Goal: Task Accomplishment & Management: Use online tool/utility

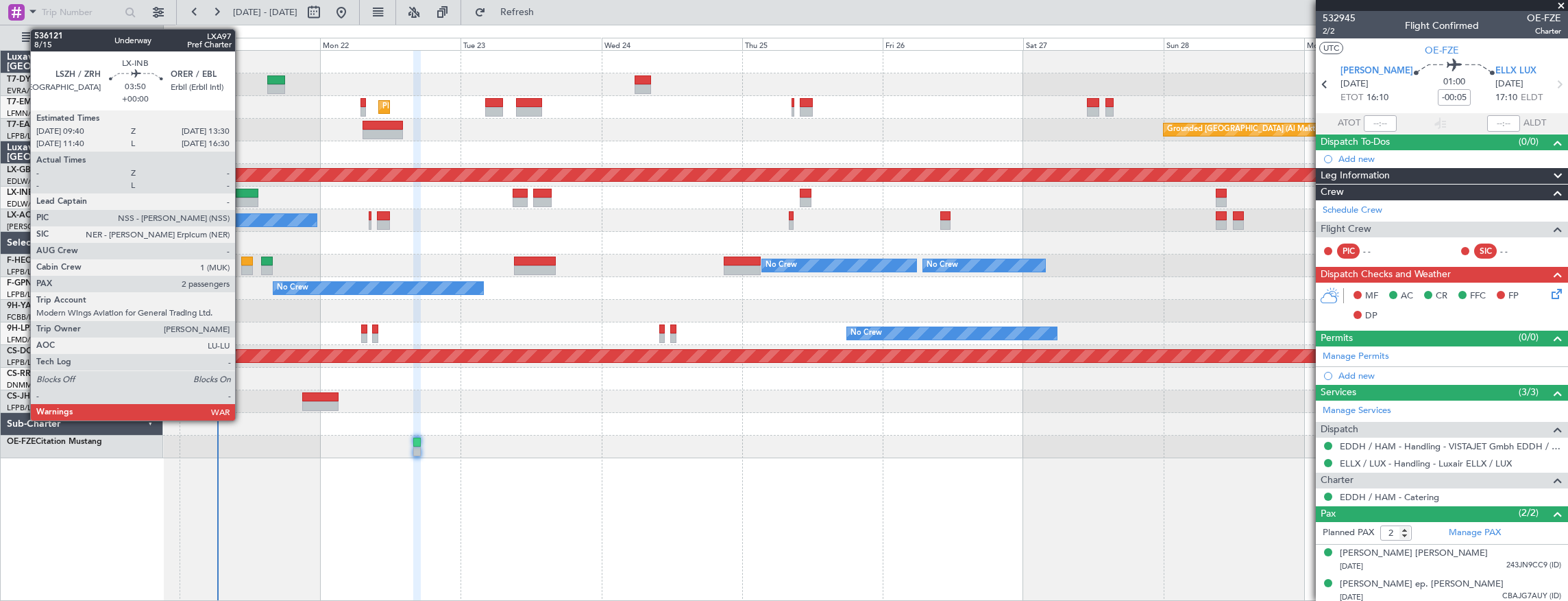
click at [242, 198] on div at bounding box center [247, 203] width 23 height 10
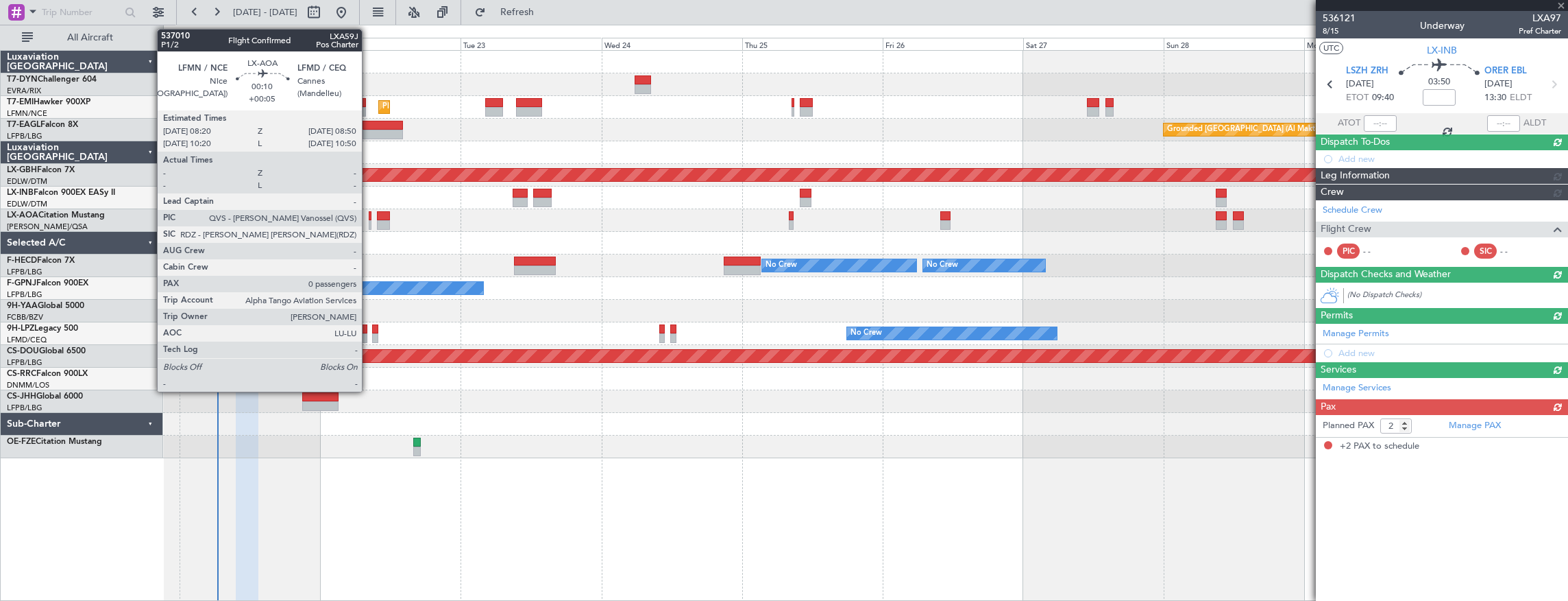
click at [369, 221] on div at bounding box center [371, 225] width 3 height 10
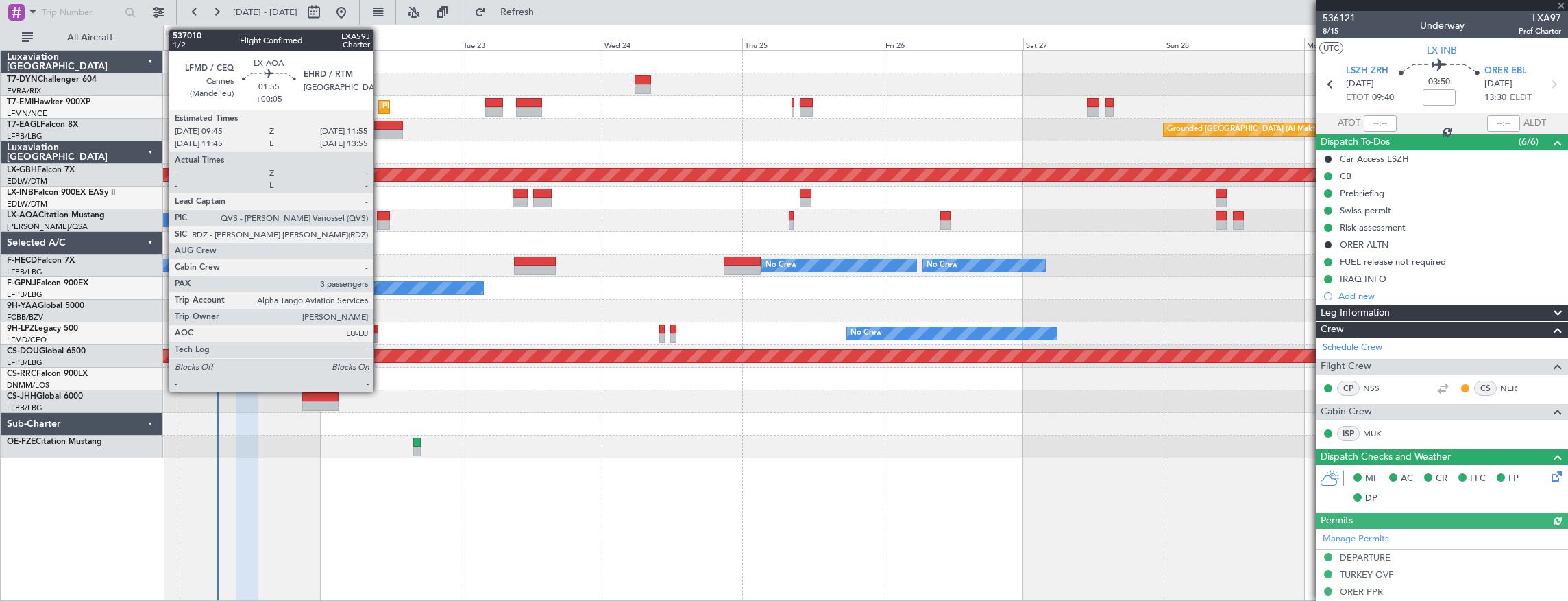
type input "+00:05"
type input "0"
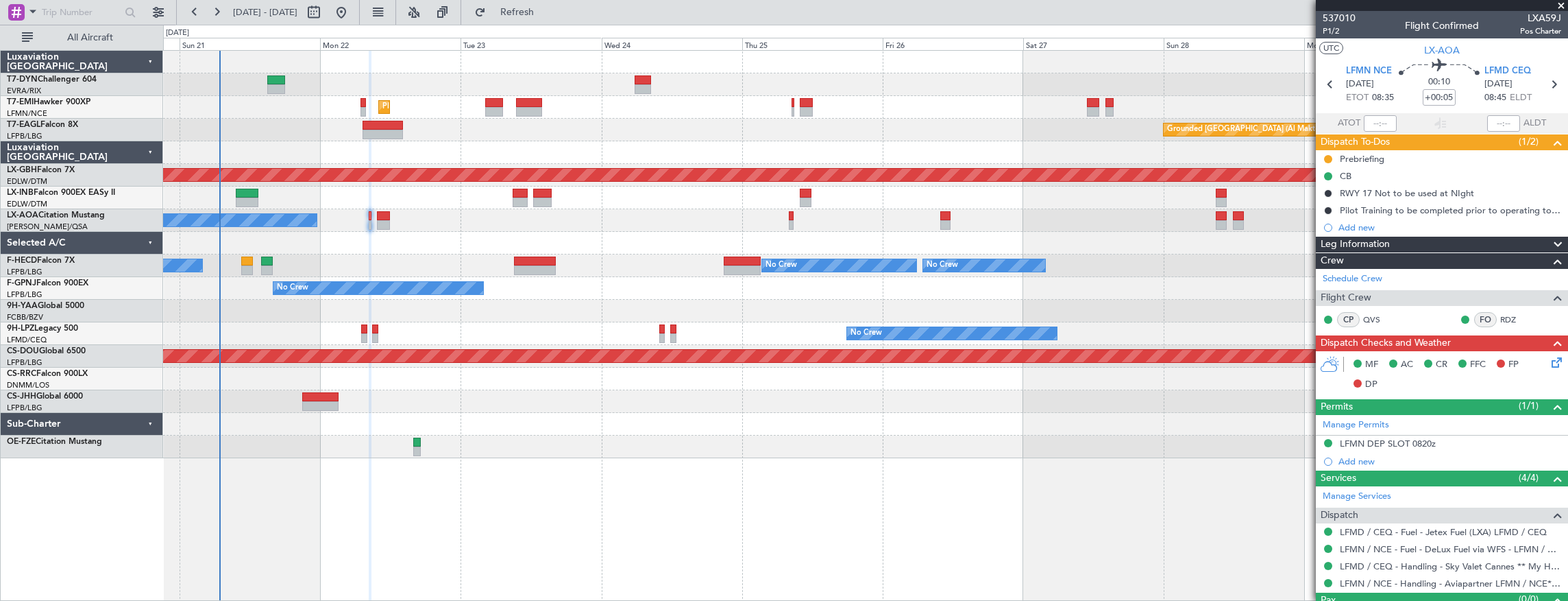
click at [405, 103] on div "Planned Maint [GEOGRAPHIC_DATA]" at bounding box center [866, 107] width 1405 height 23
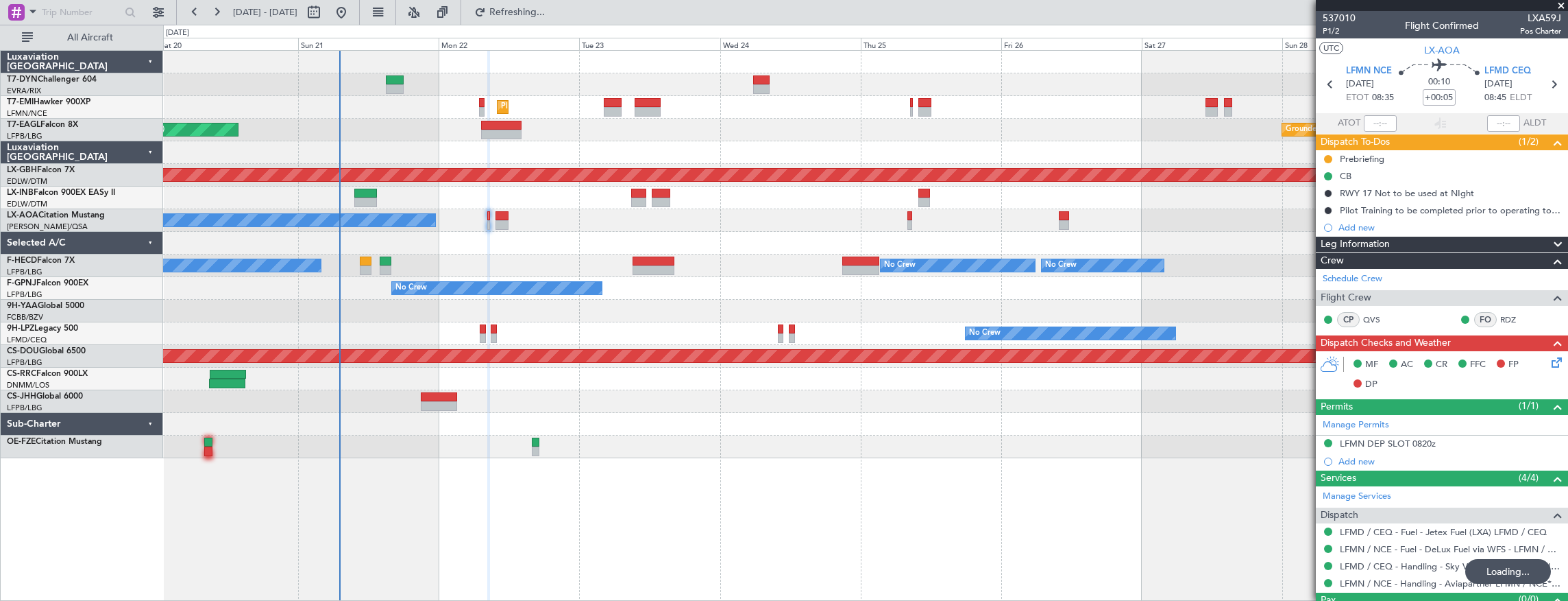
click at [362, 128] on div "Unplanned Maint [GEOGRAPHIC_DATA] ([GEOGRAPHIC_DATA]) Grounded [GEOGRAPHIC_DATA…" at bounding box center [866, 130] width 1405 height 23
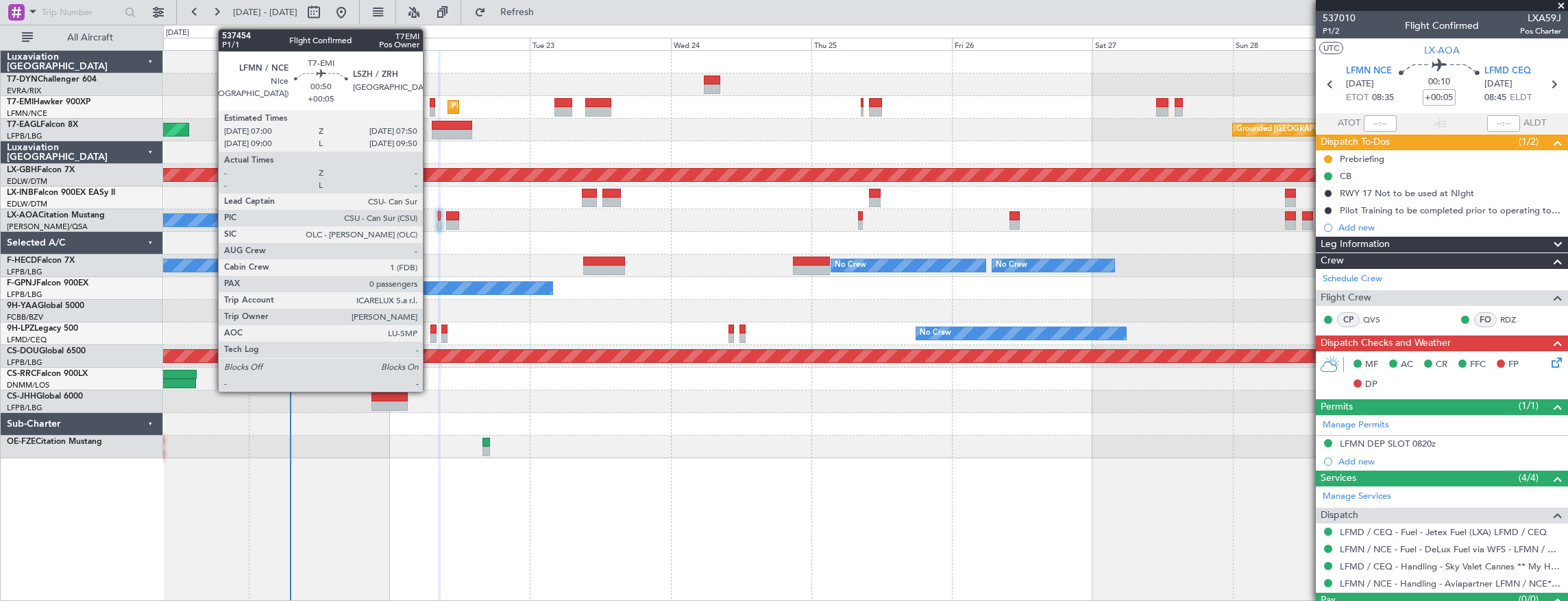
click at [430, 103] on div at bounding box center [432, 103] width 6 height 10
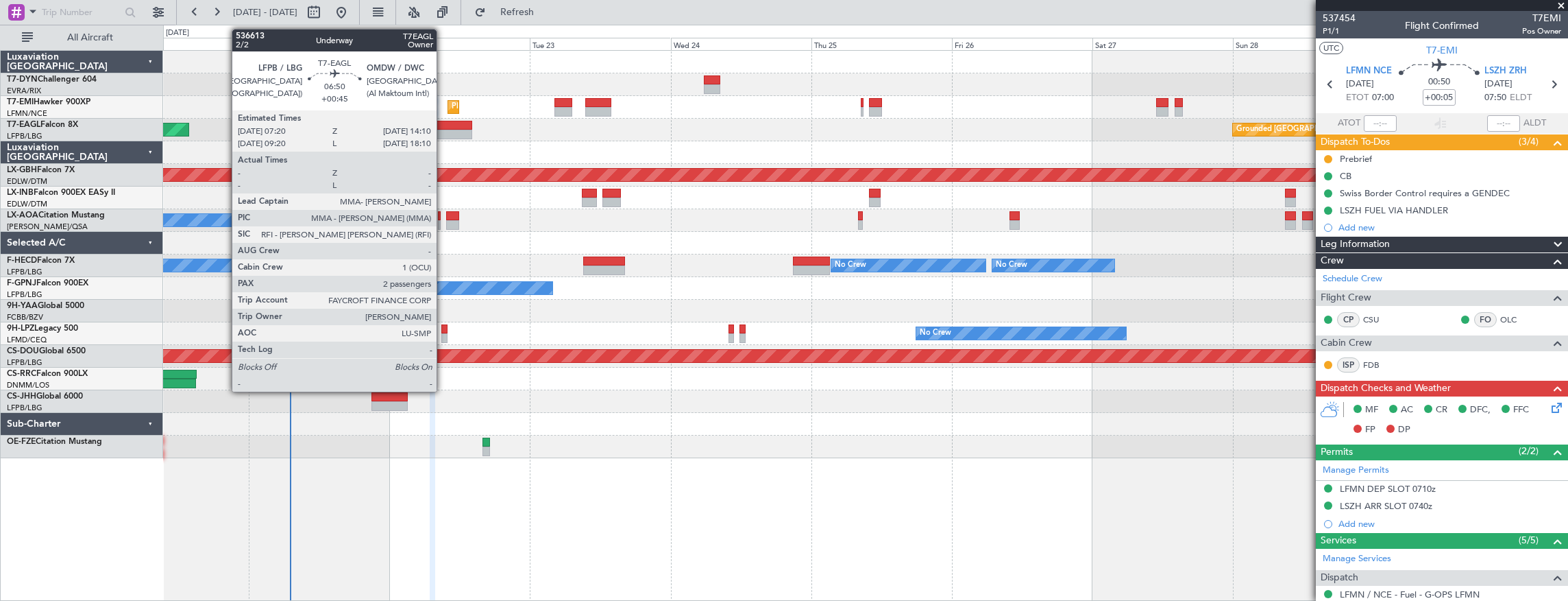
click at [443, 129] on div at bounding box center [452, 134] width 40 height 10
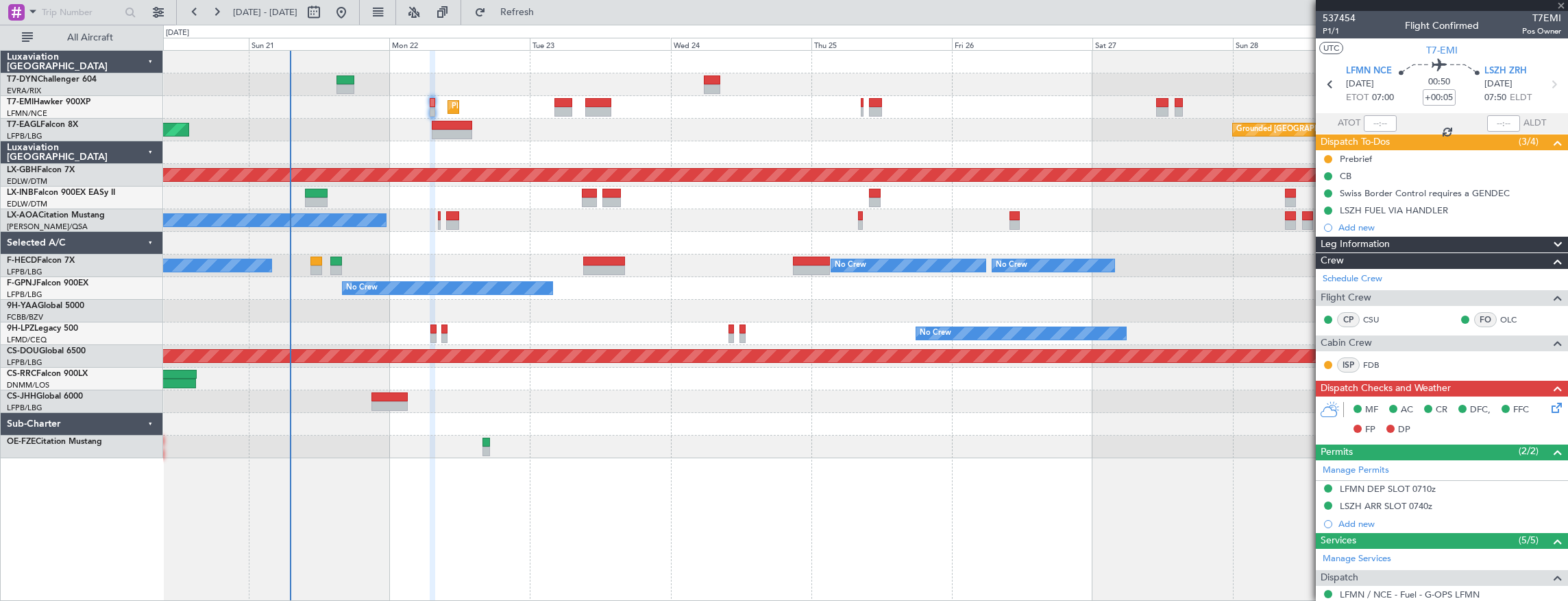
type input "+00:45"
type input "2"
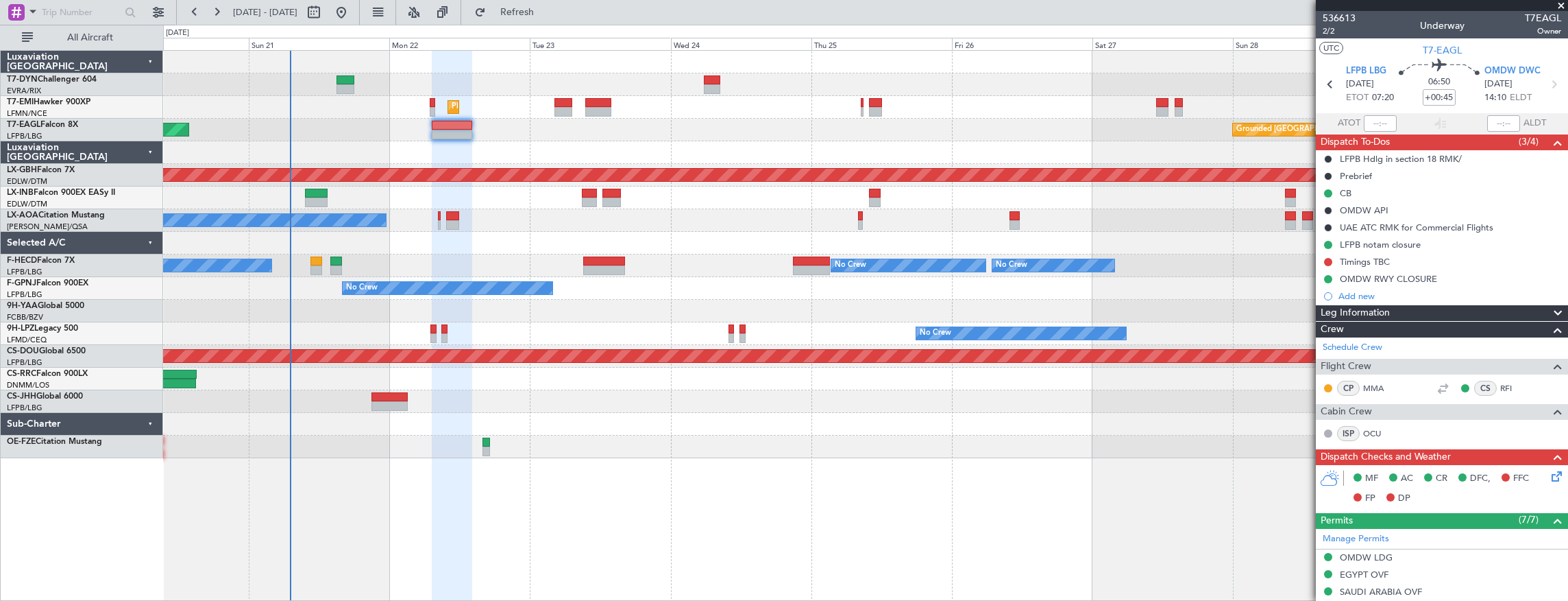
scroll to position [183, 0]
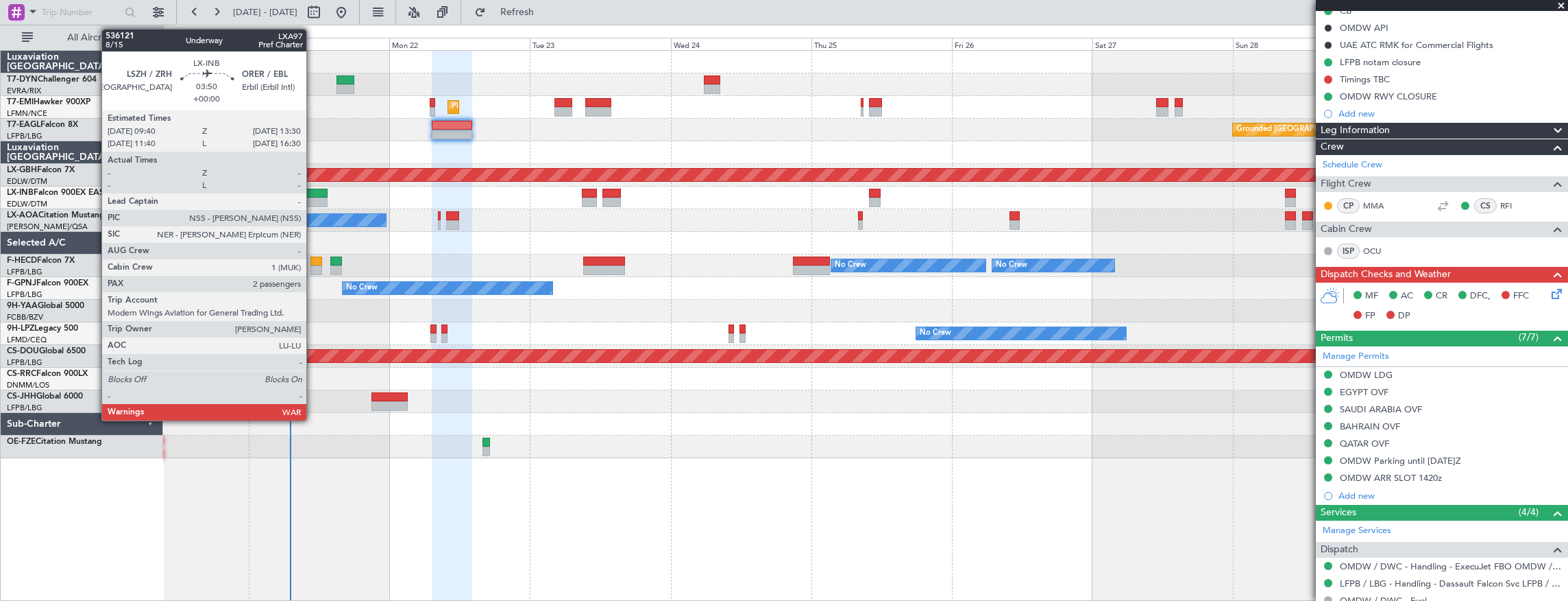
click at [313, 200] on div at bounding box center [317, 203] width 23 height 10
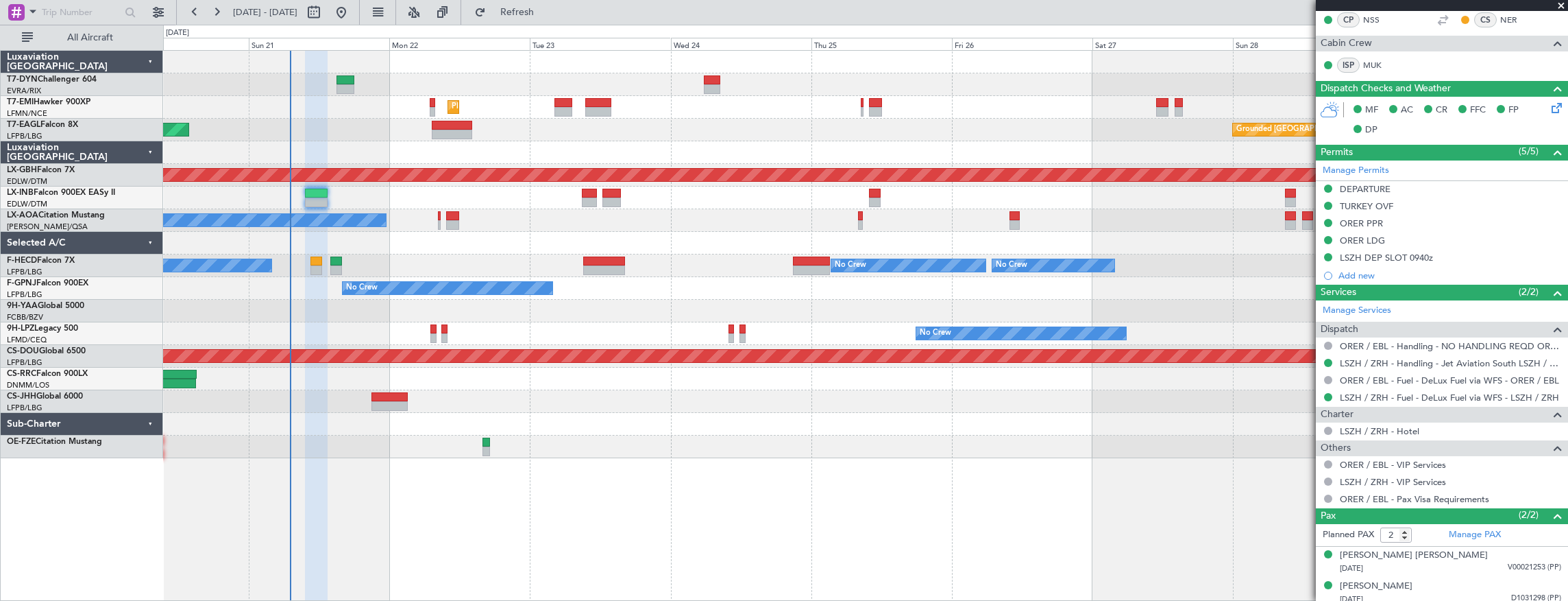
scroll to position [372, 0]
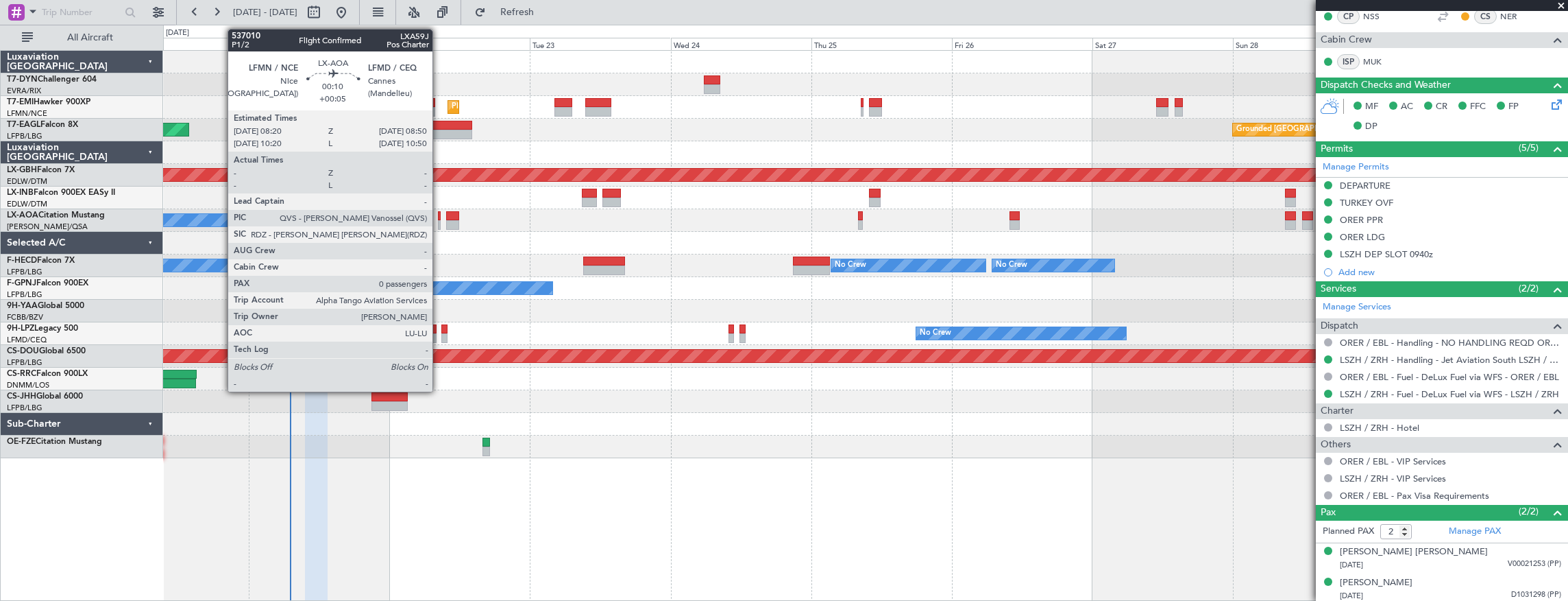
click at [439, 216] on div at bounding box center [439, 216] width 3 height 10
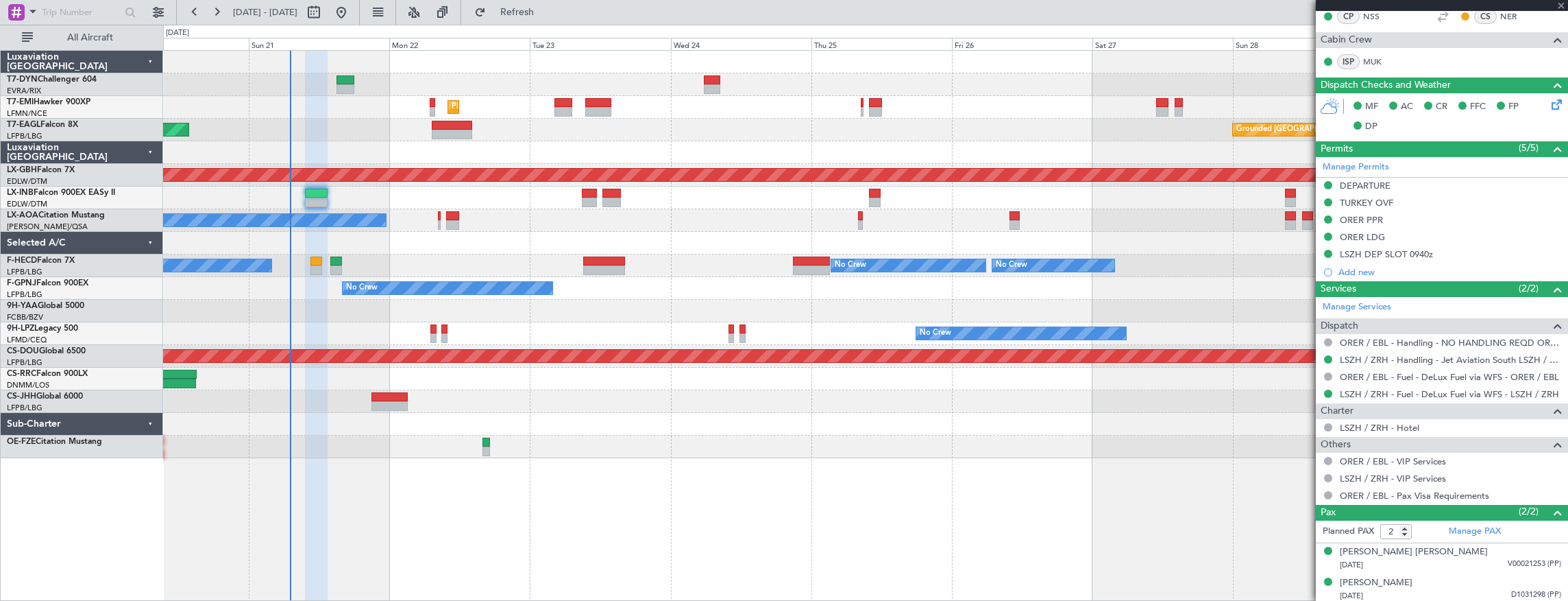
type input "+00:05"
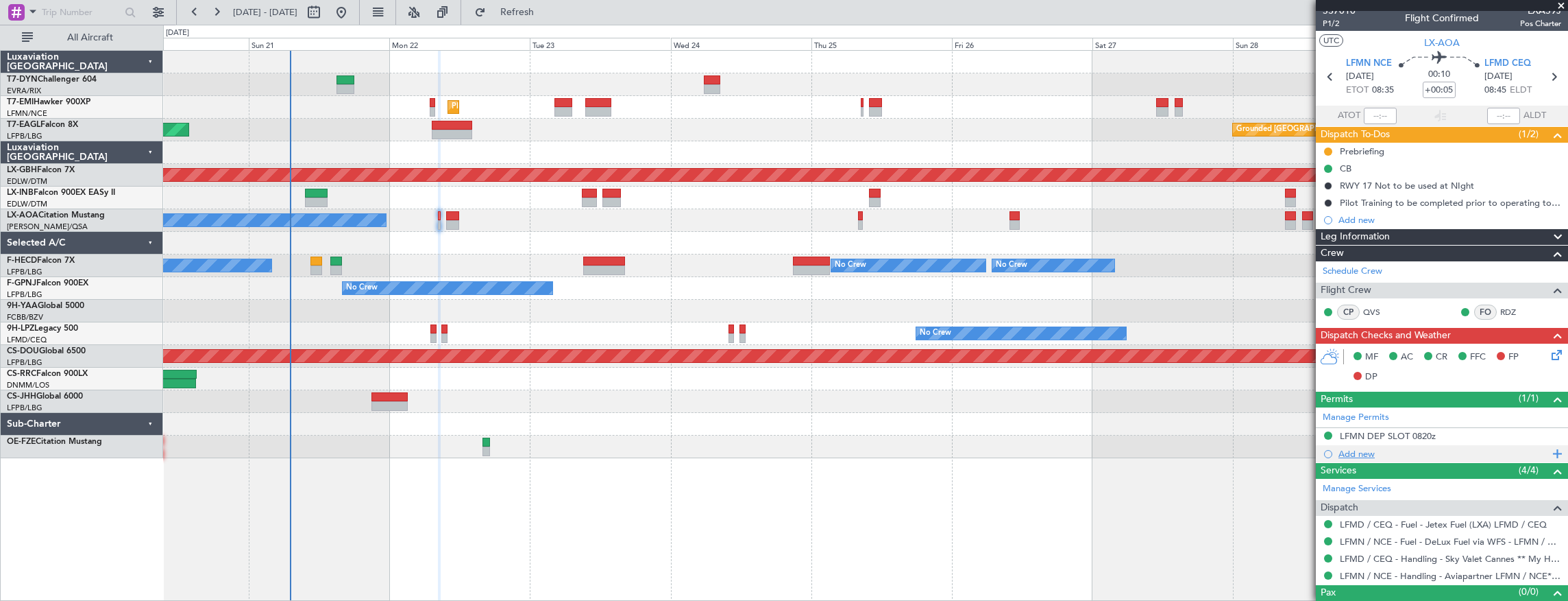
scroll to position [0, 0]
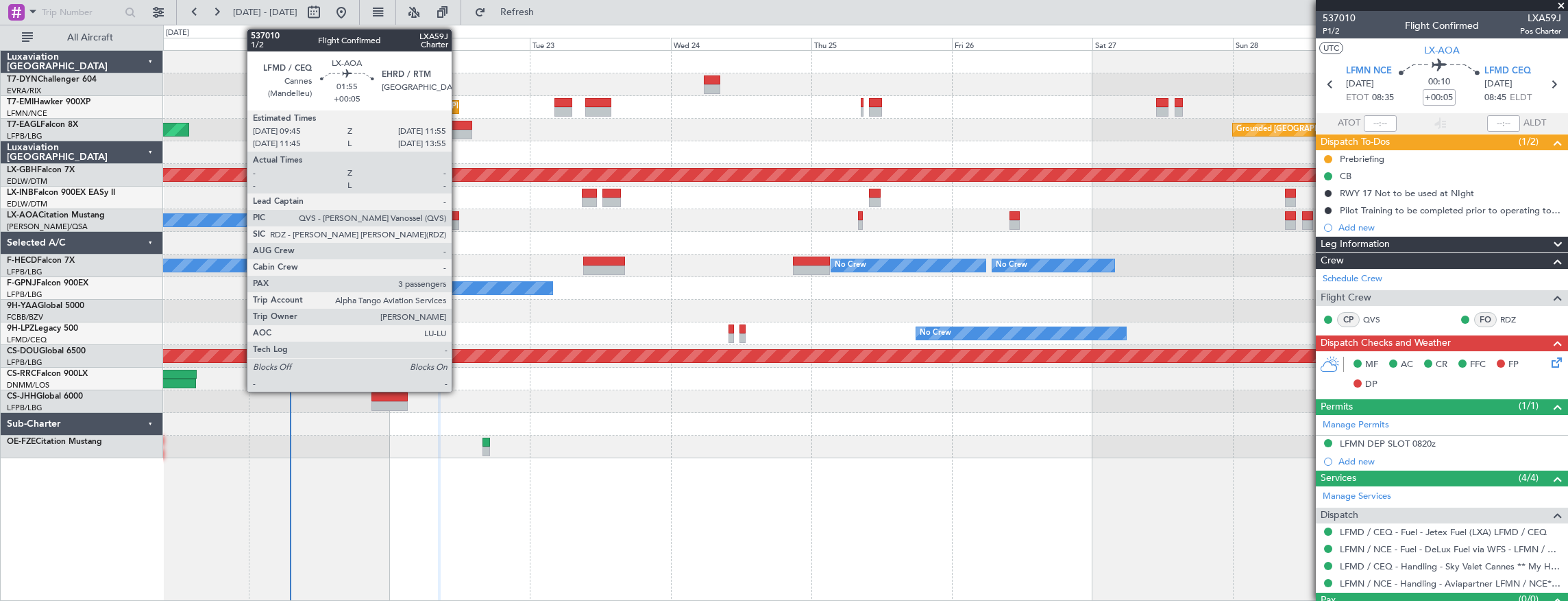
click at [459, 221] on div at bounding box center [453, 225] width 13 height 10
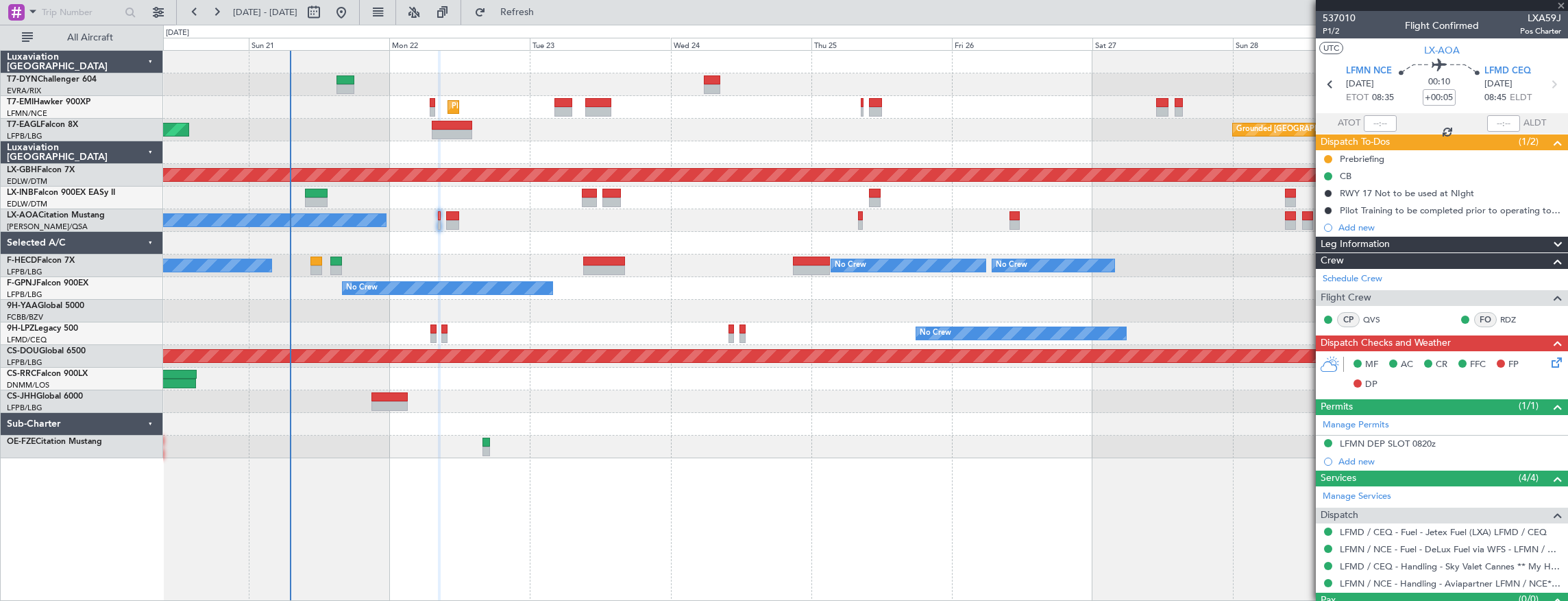
type input "3"
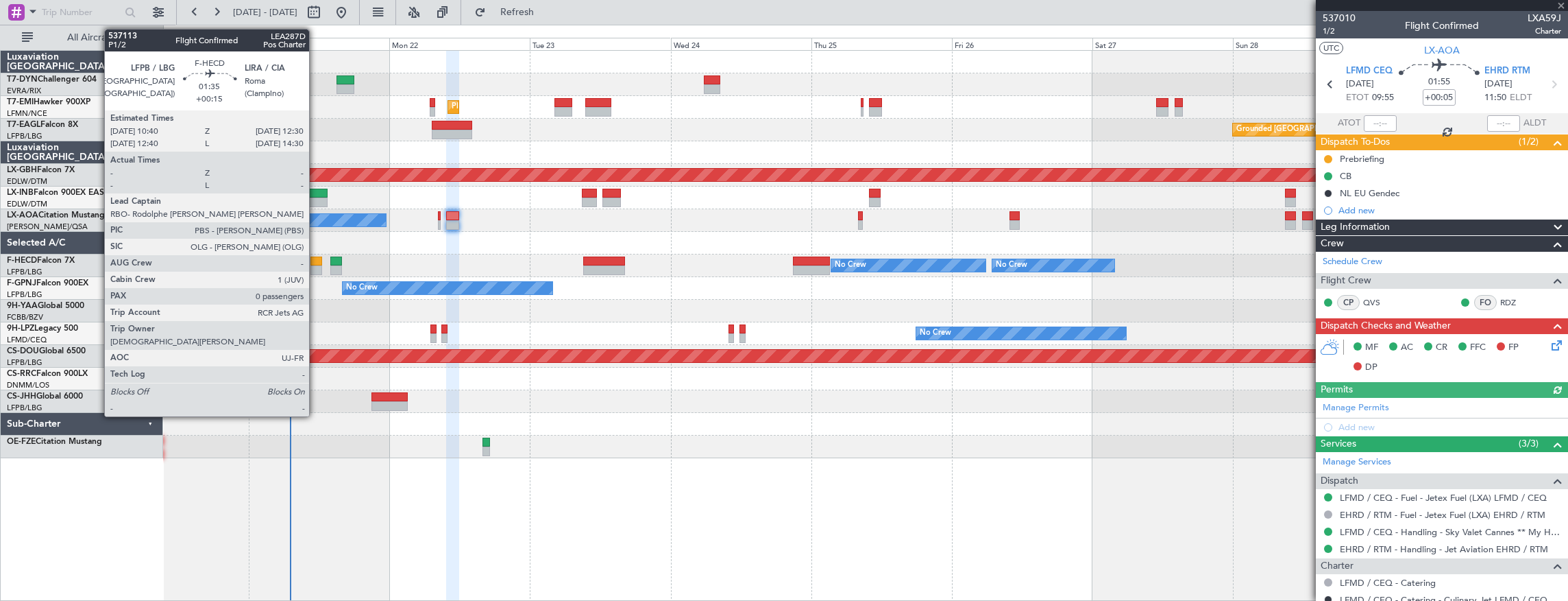
click at [316, 263] on div at bounding box center [317, 262] width 11 height 10
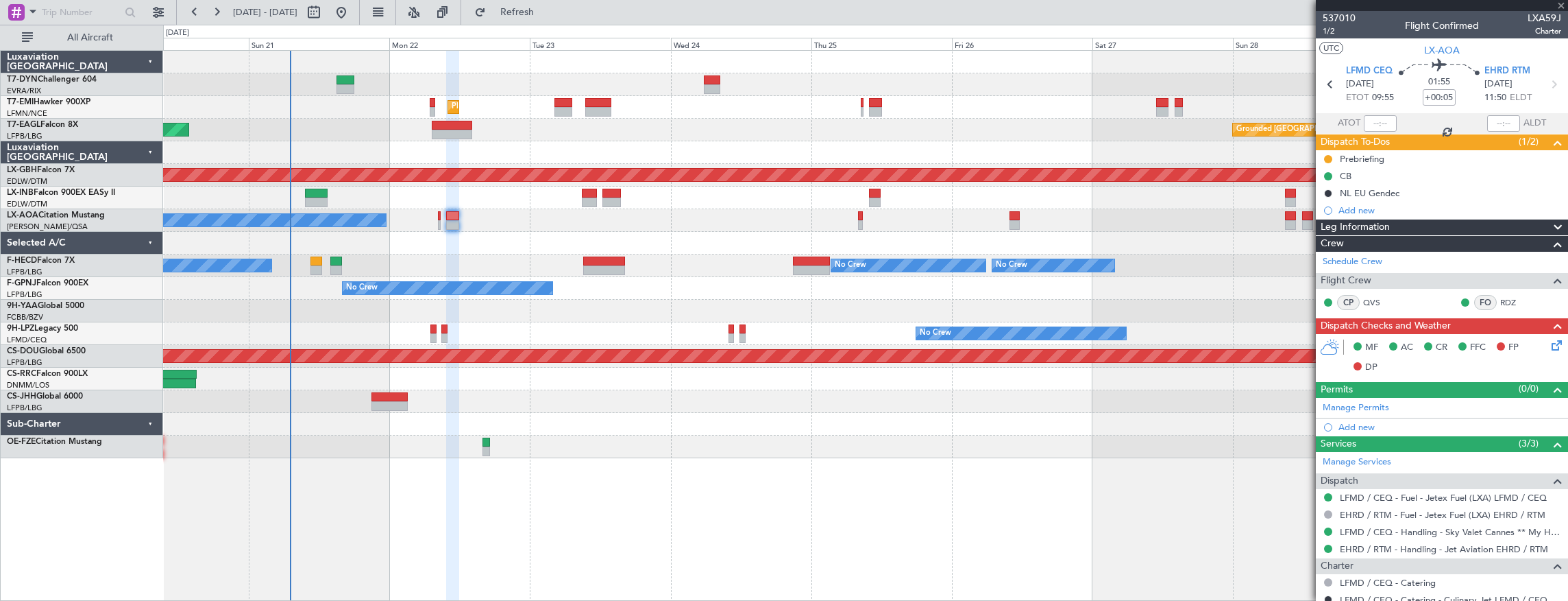
type input "+00:15"
type input "0"
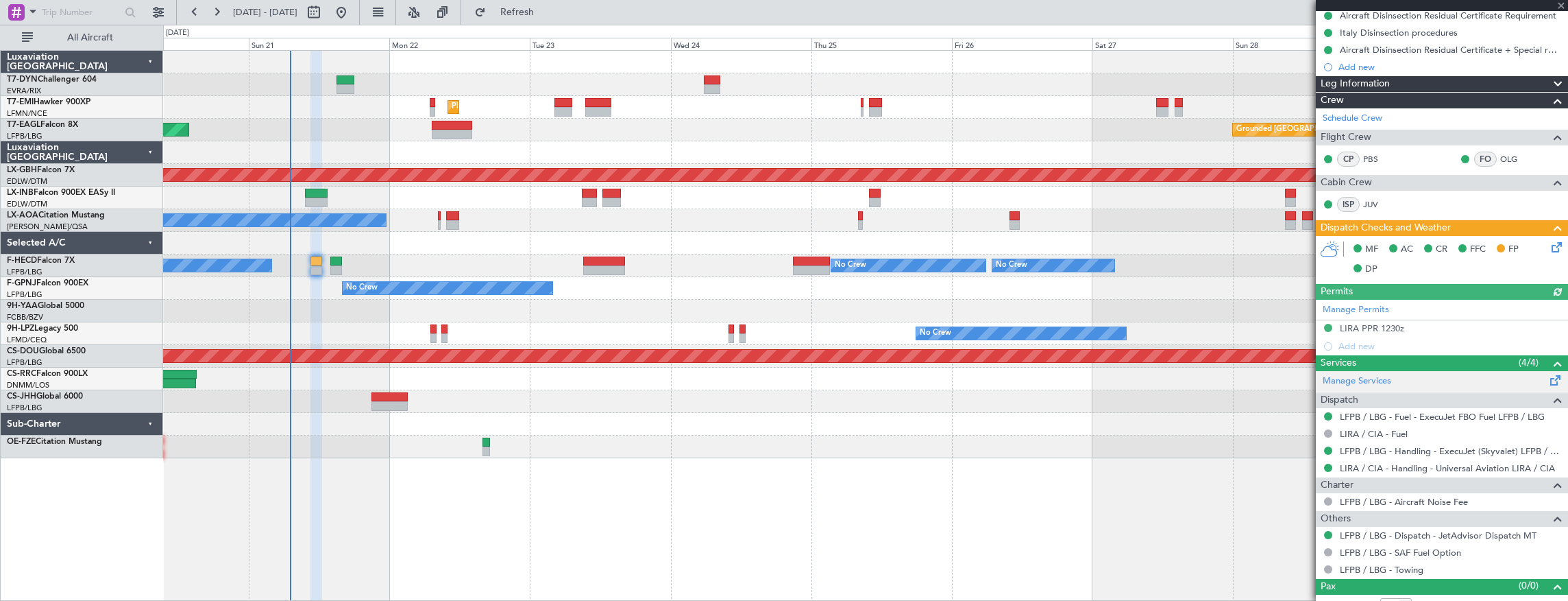
scroll to position [207, 0]
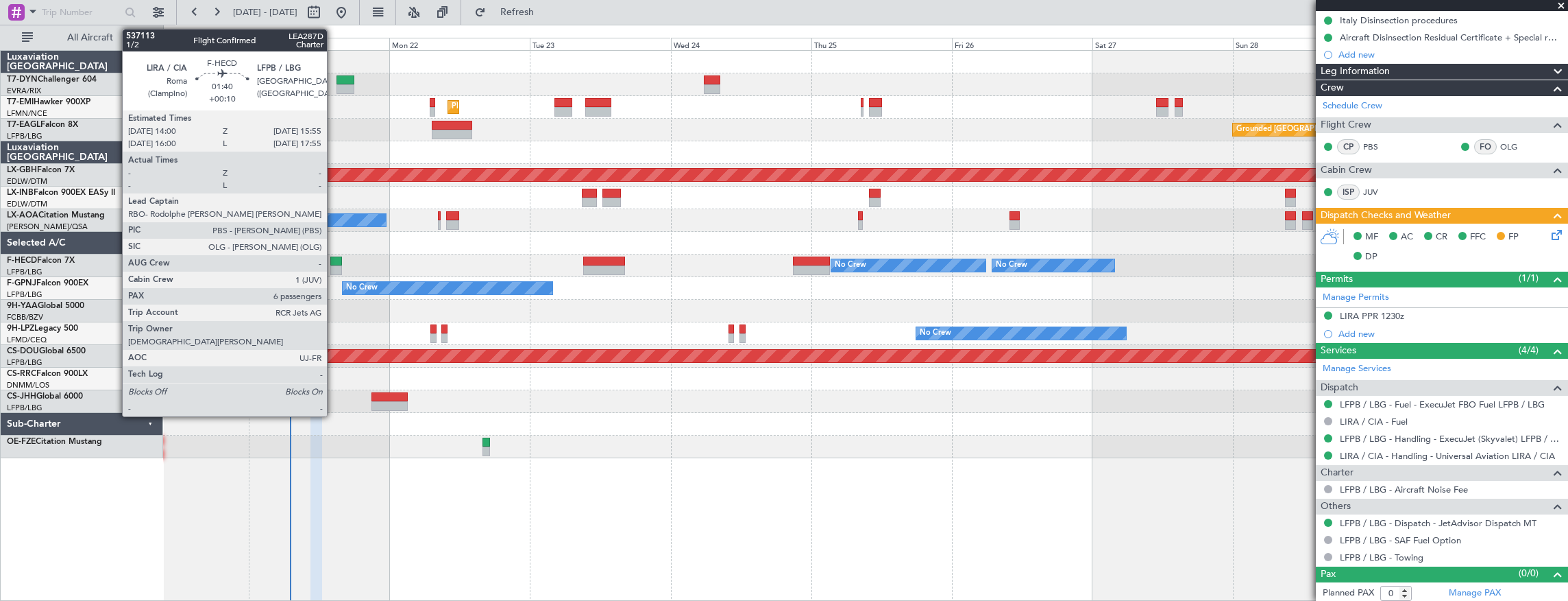
click at [333, 259] on div at bounding box center [336, 262] width 11 height 10
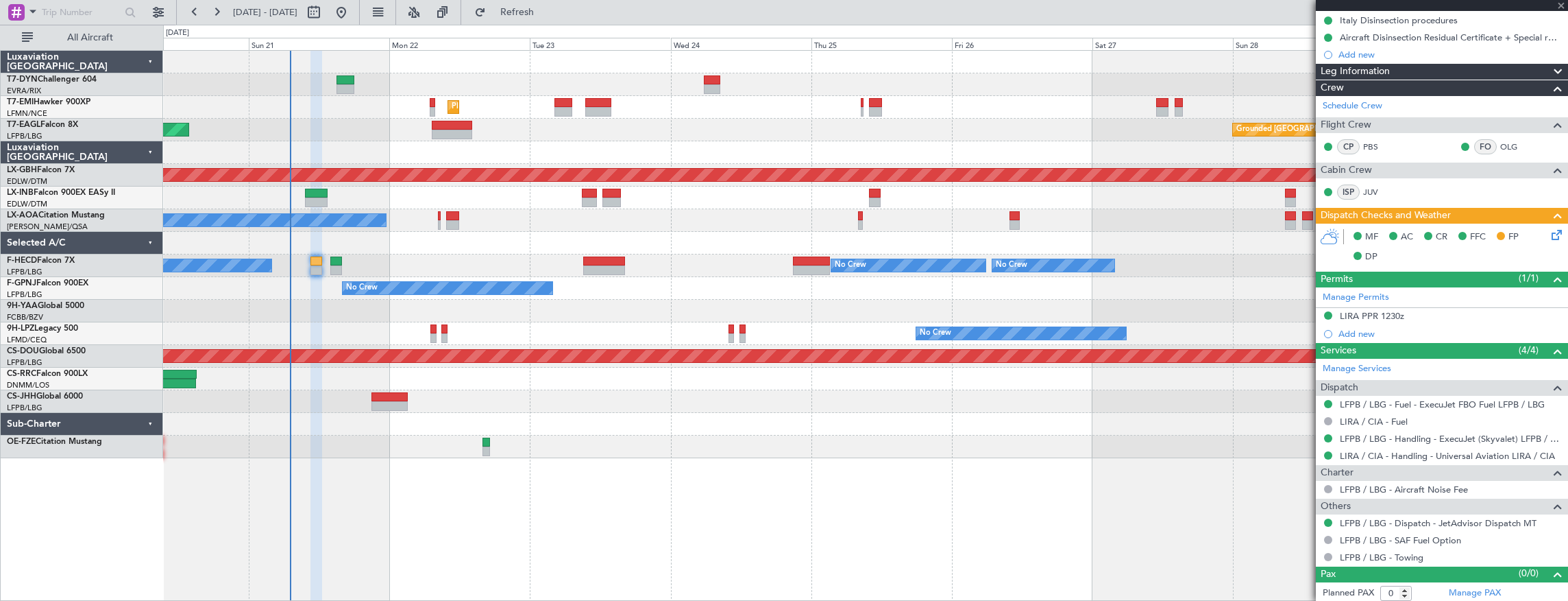
type input "+00:10"
type input "6"
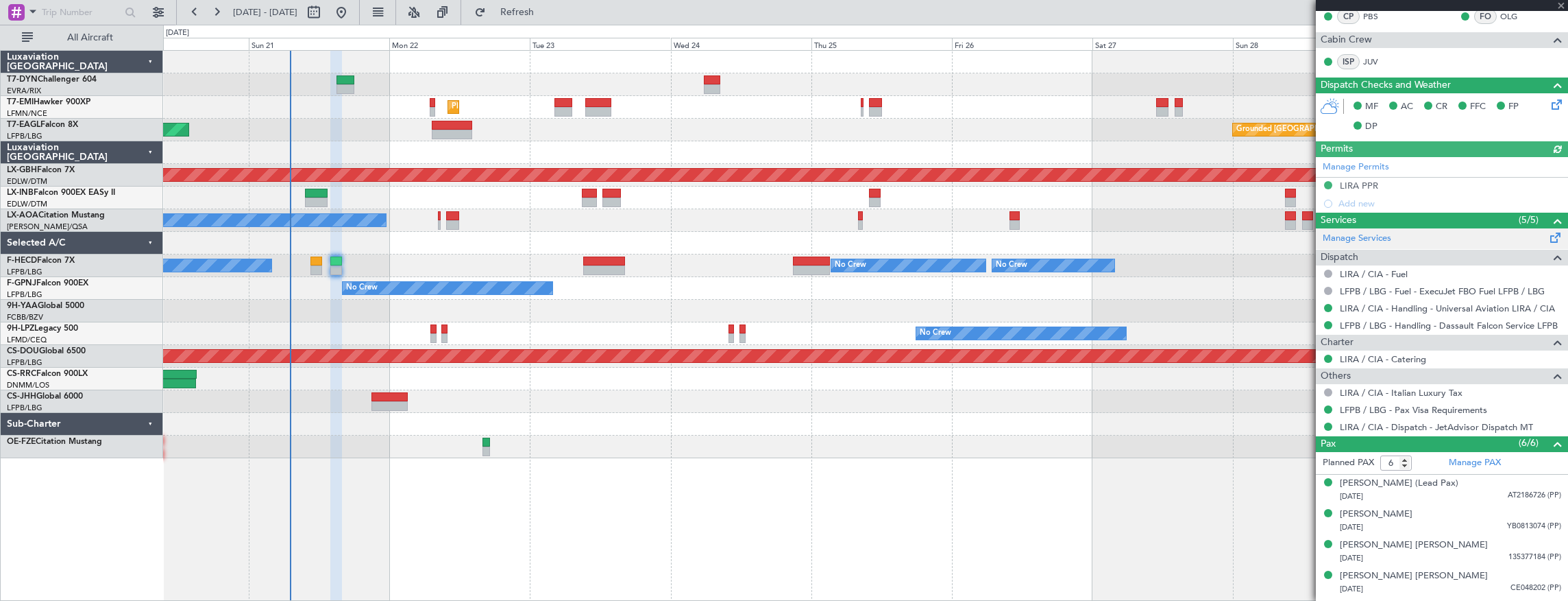
scroll to position [358, 0]
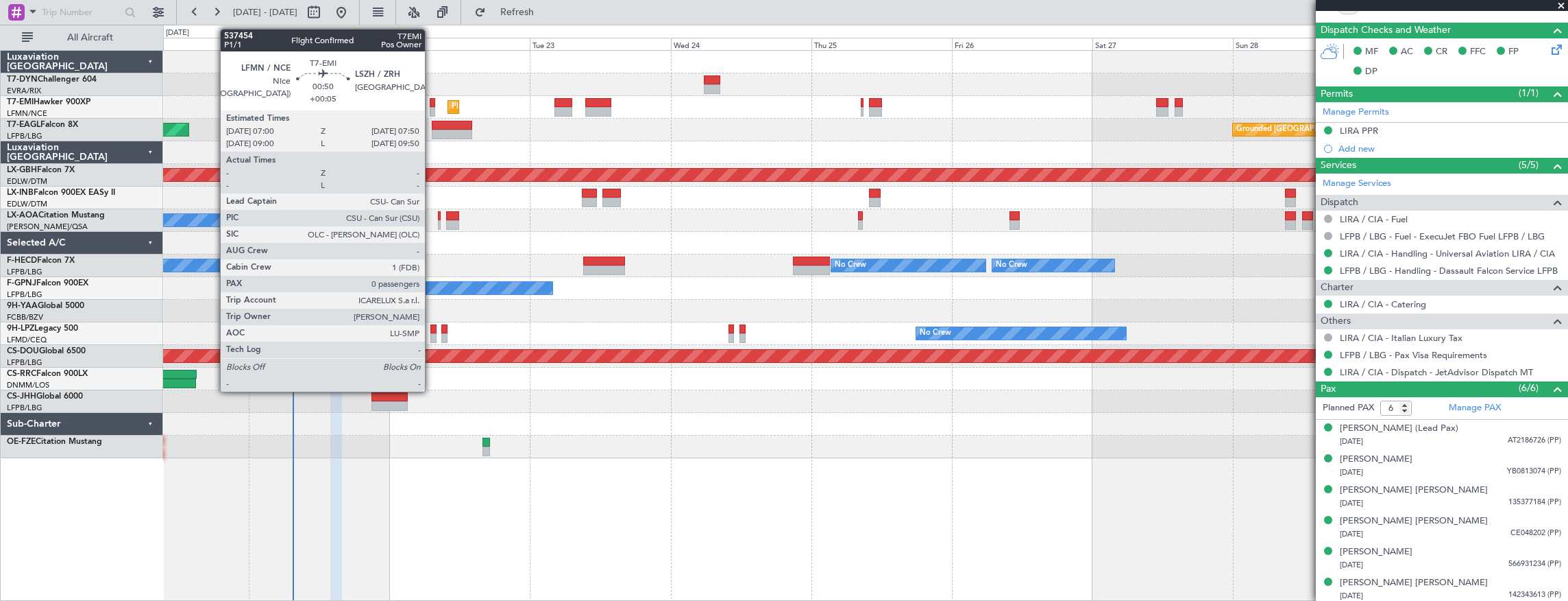
click at [432, 101] on div at bounding box center [432, 103] width 6 height 10
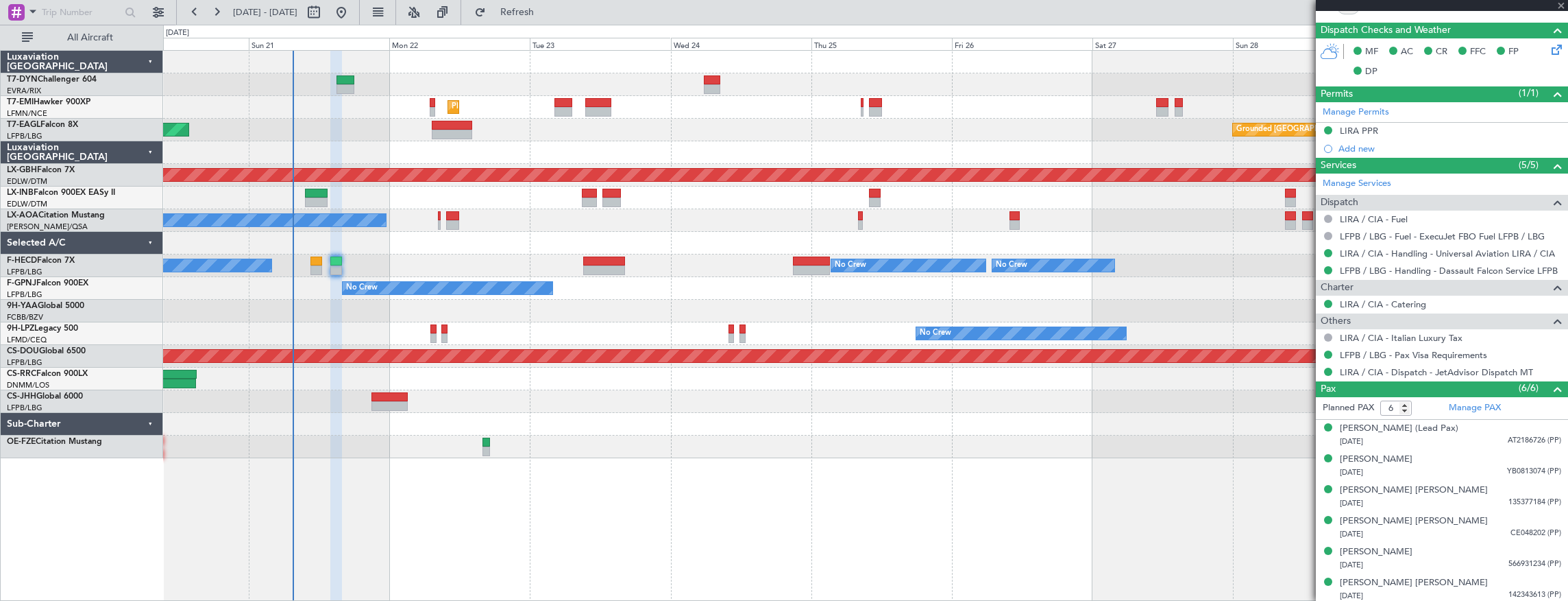
type input "+00:05"
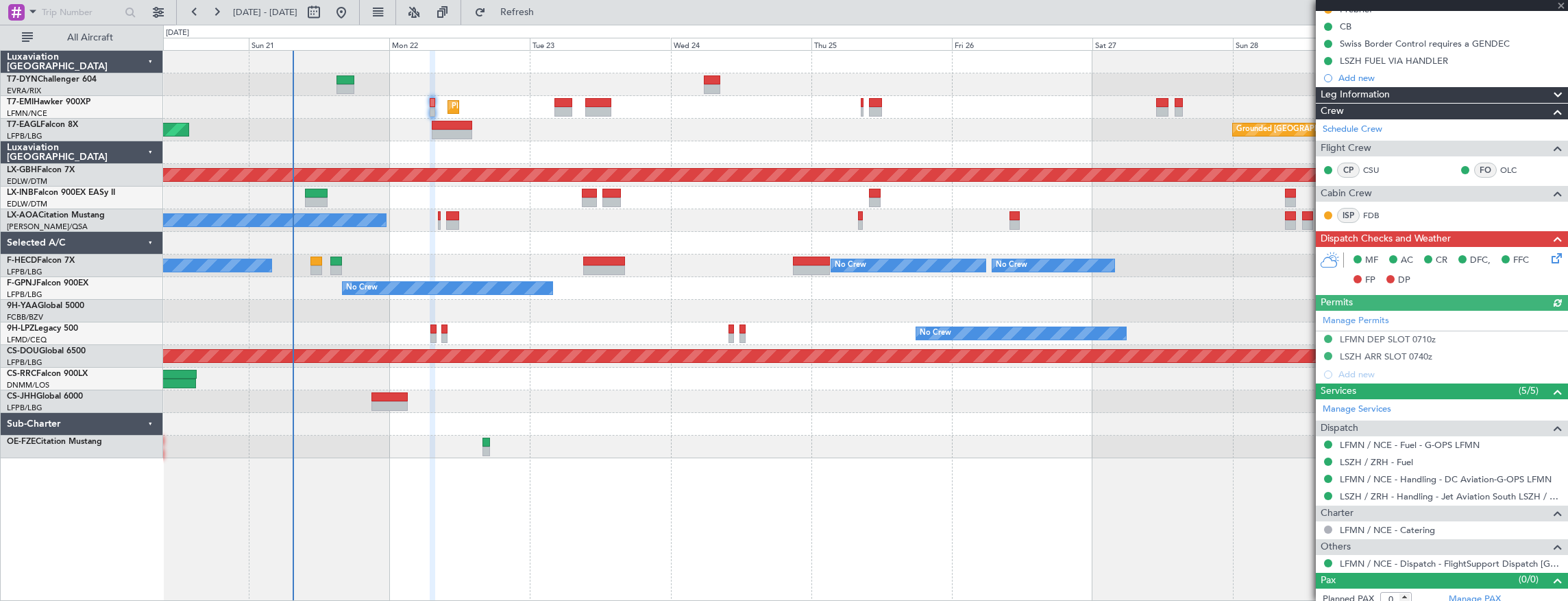
scroll to position [155, 0]
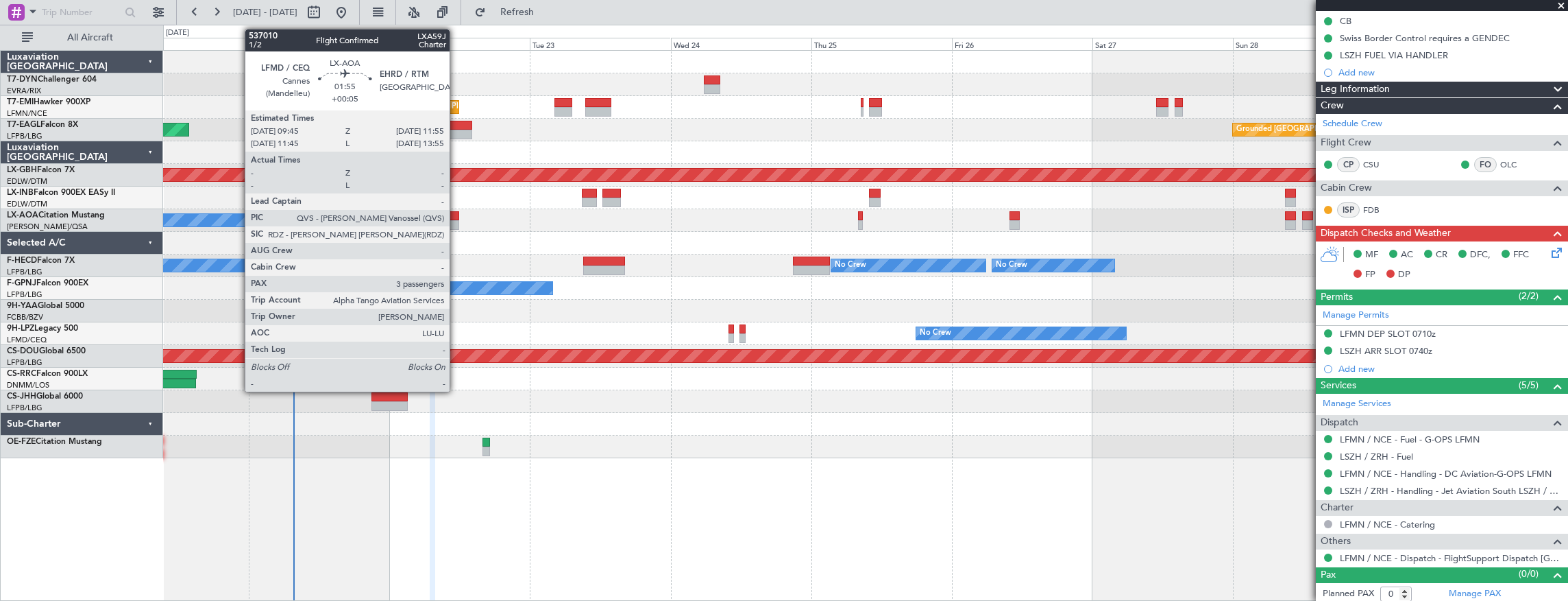
click at [456, 221] on div at bounding box center [453, 225] width 13 height 10
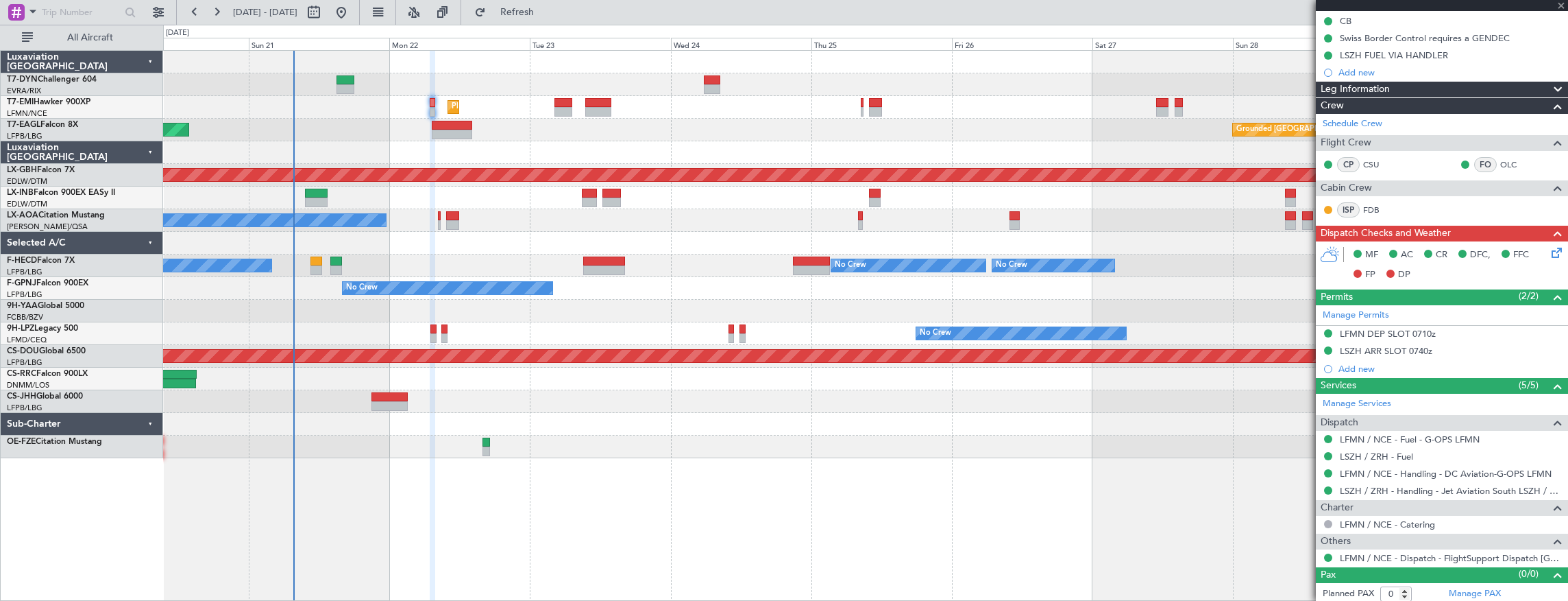
type input "3"
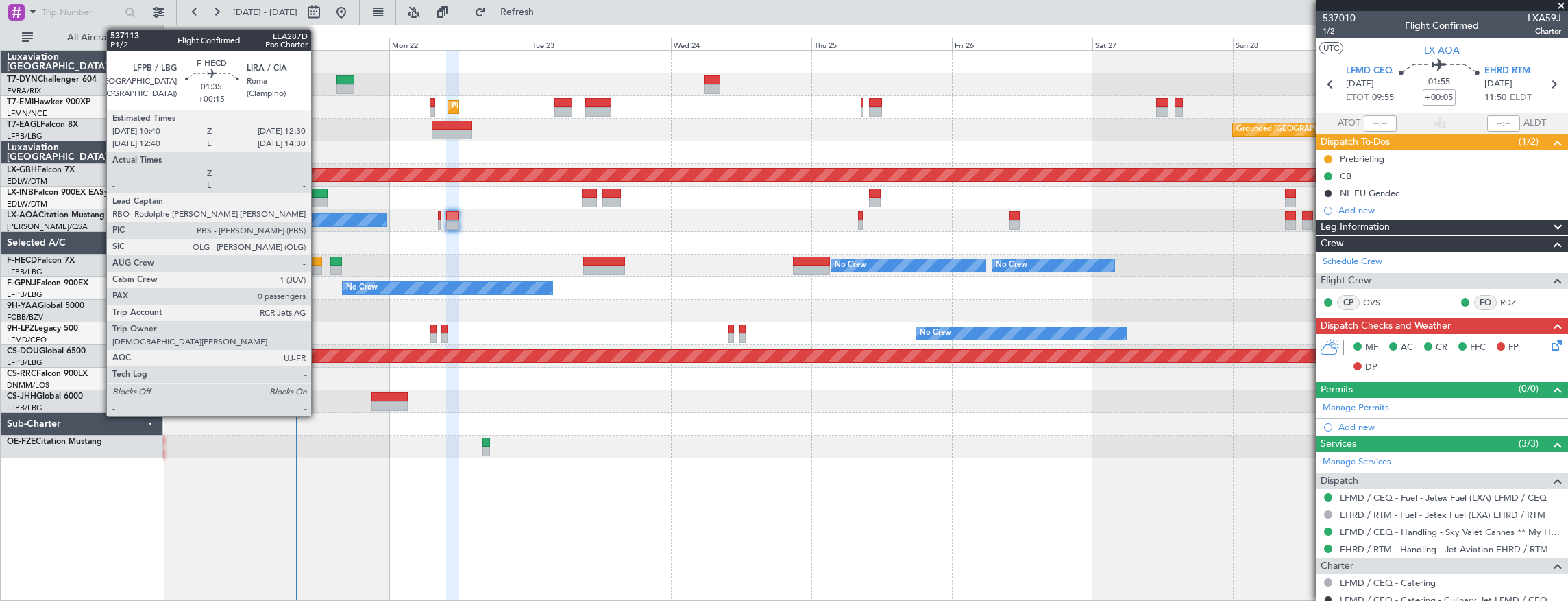
click at [318, 269] on div at bounding box center [317, 271] width 11 height 10
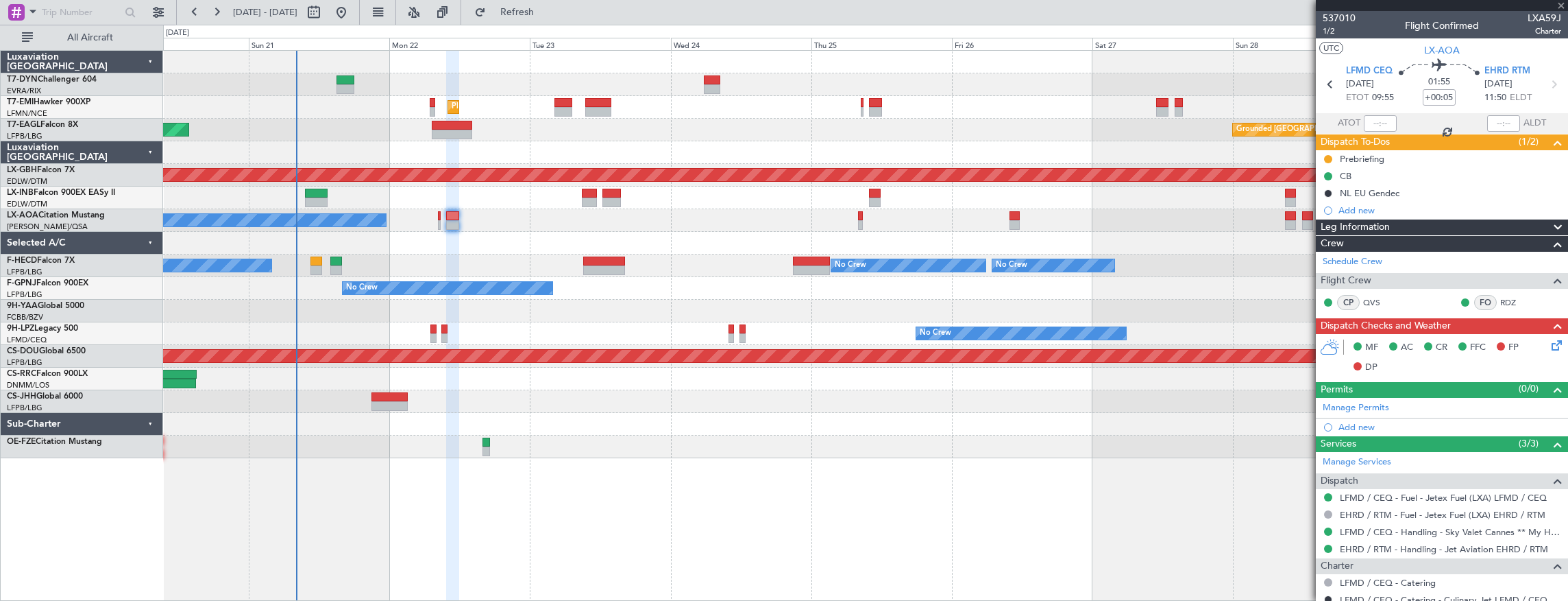
type input "+00:15"
type input "0"
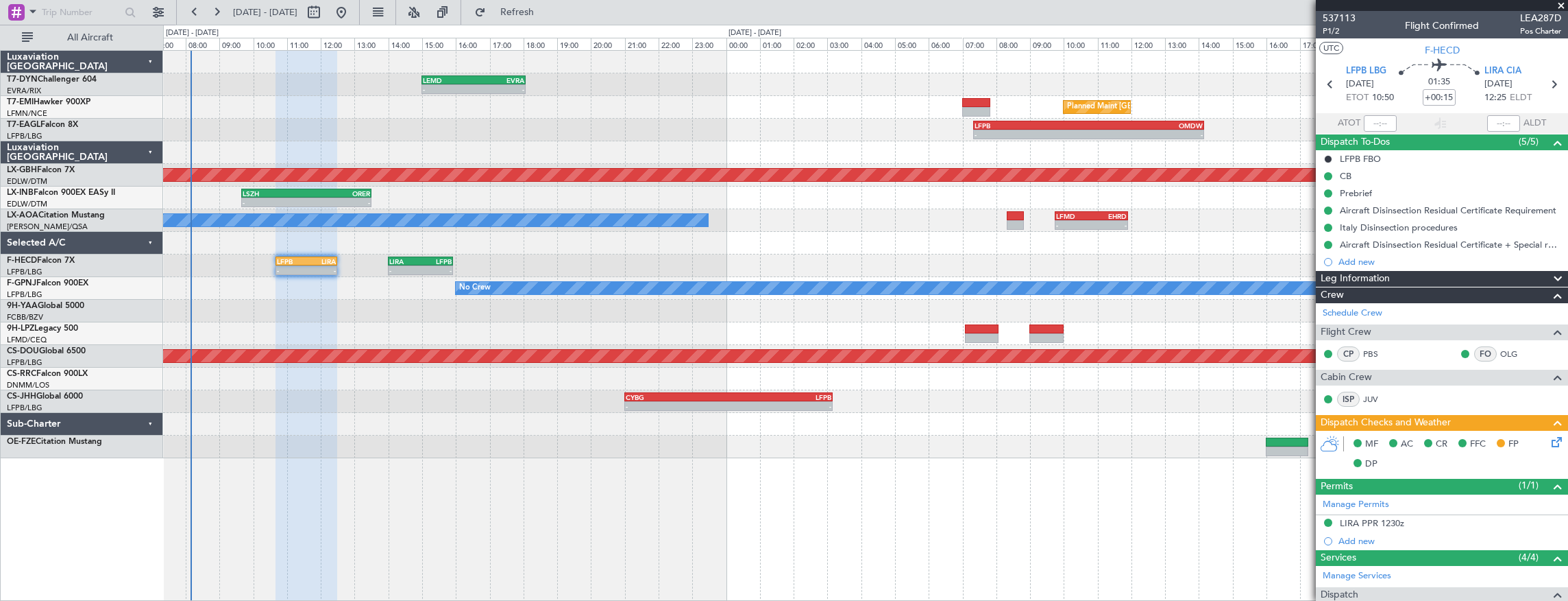
click at [311, 319] on div at bounding box center [866, 311] width 1405 height 23
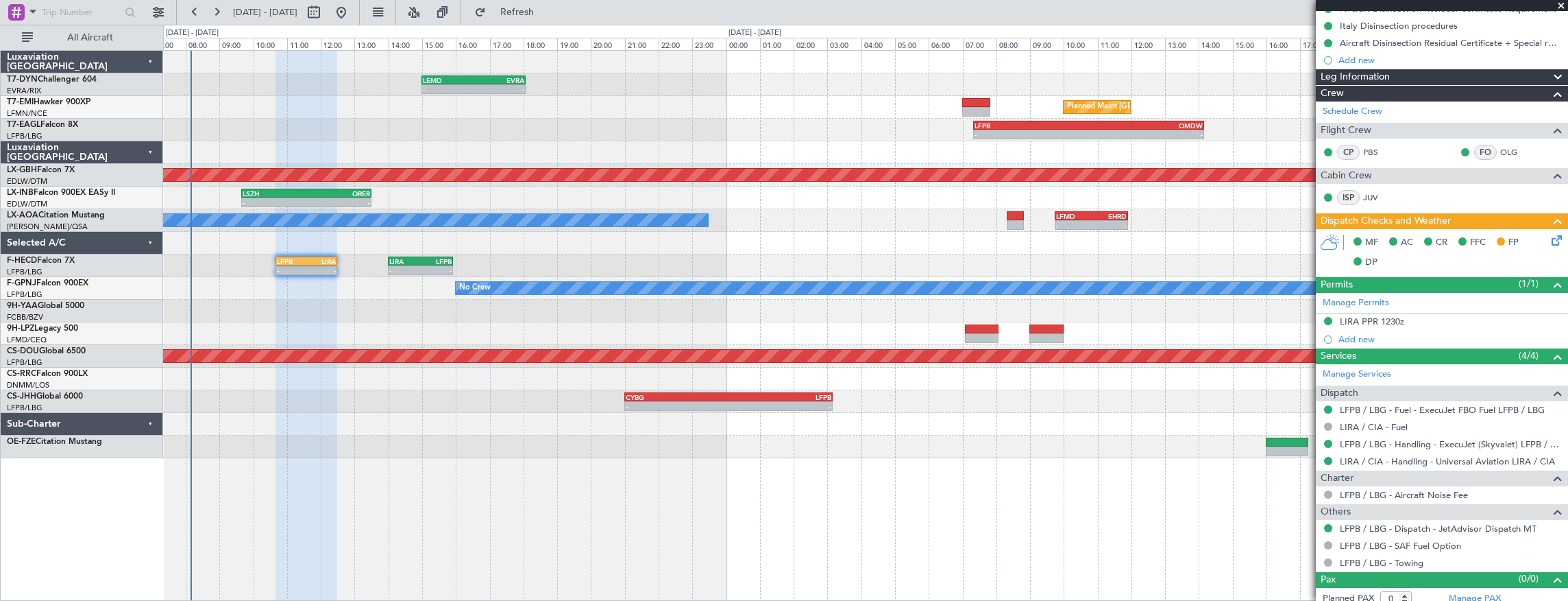
scroll to position [207, 0]
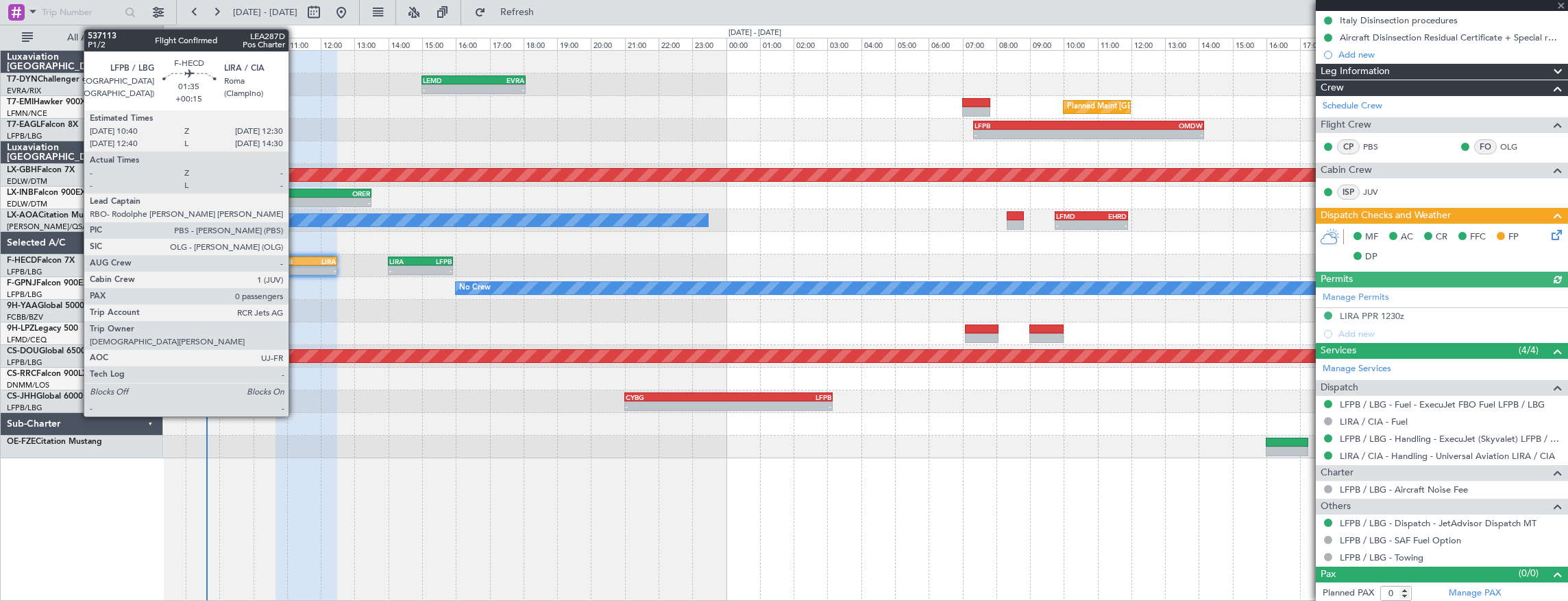
click at [296, 260] on div "LFPB" at bounding box center [291, 261] width 30 height 8
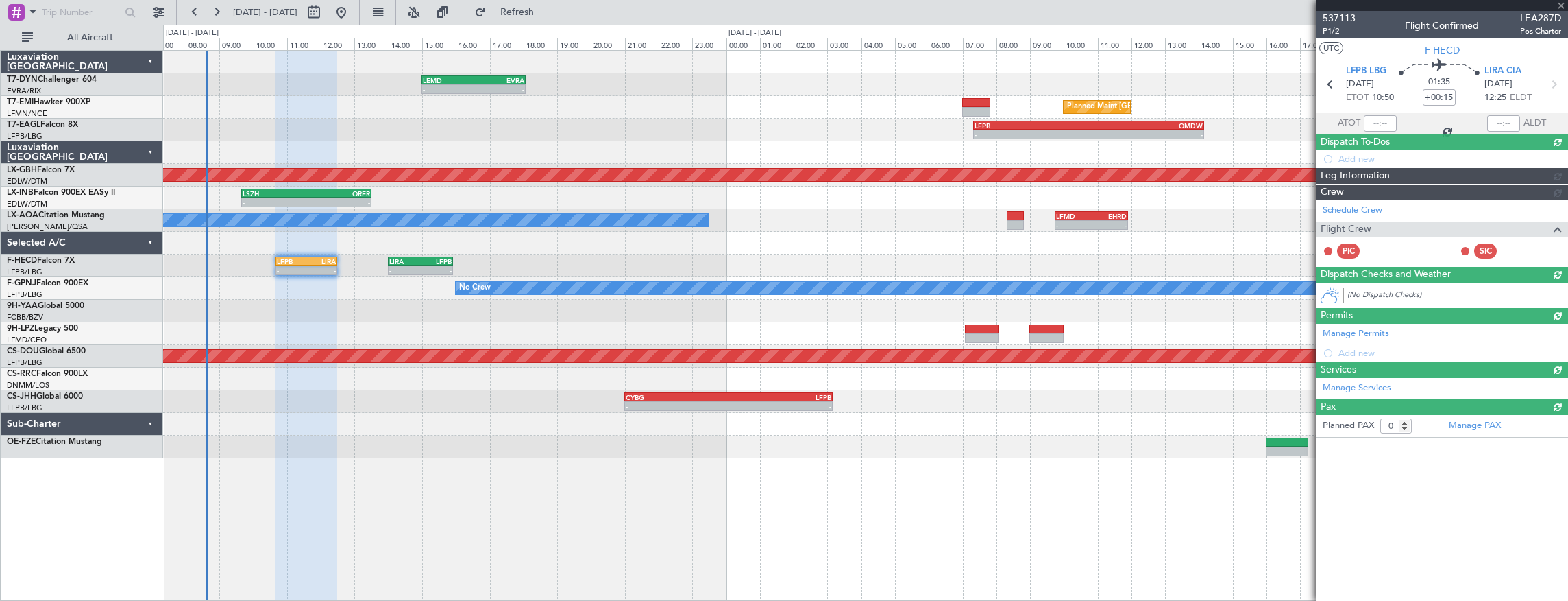
scroll to position [0, 0]
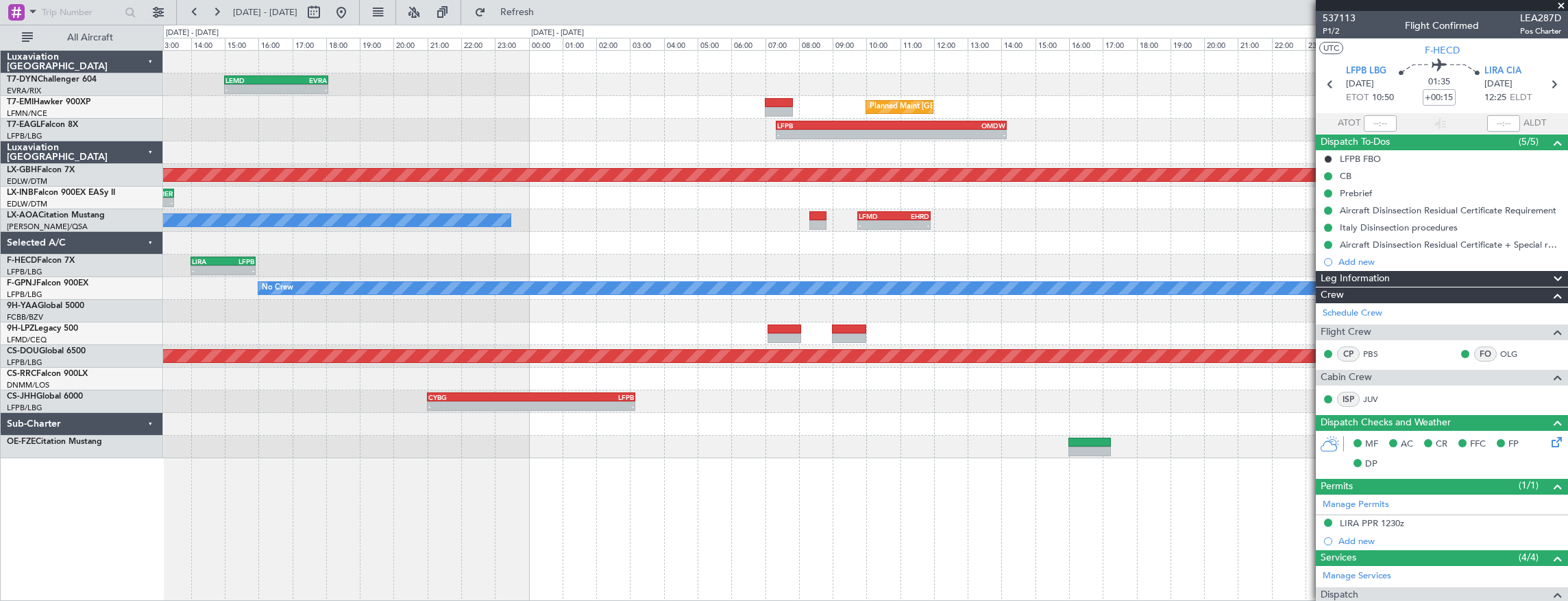
click at [662, 451] on div "- - LEMD 15:00 Z EVRA 18:05 Z Planned Maint [GEOGRAPHIC_DATA] - - LSZH 04:15 Z …" at bounding box center [866, 326] width 1406 height 552
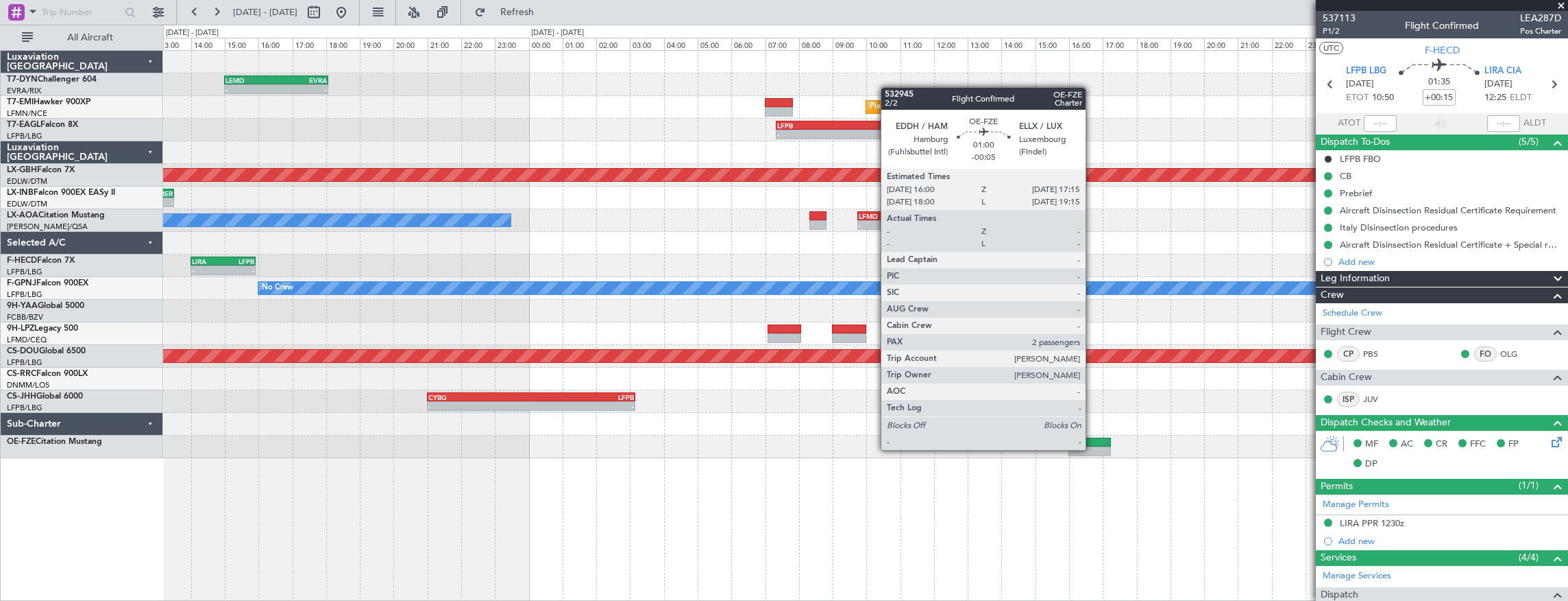
click at [1092, 448] on div at bounding box center [1090, 452] width 43 height 10
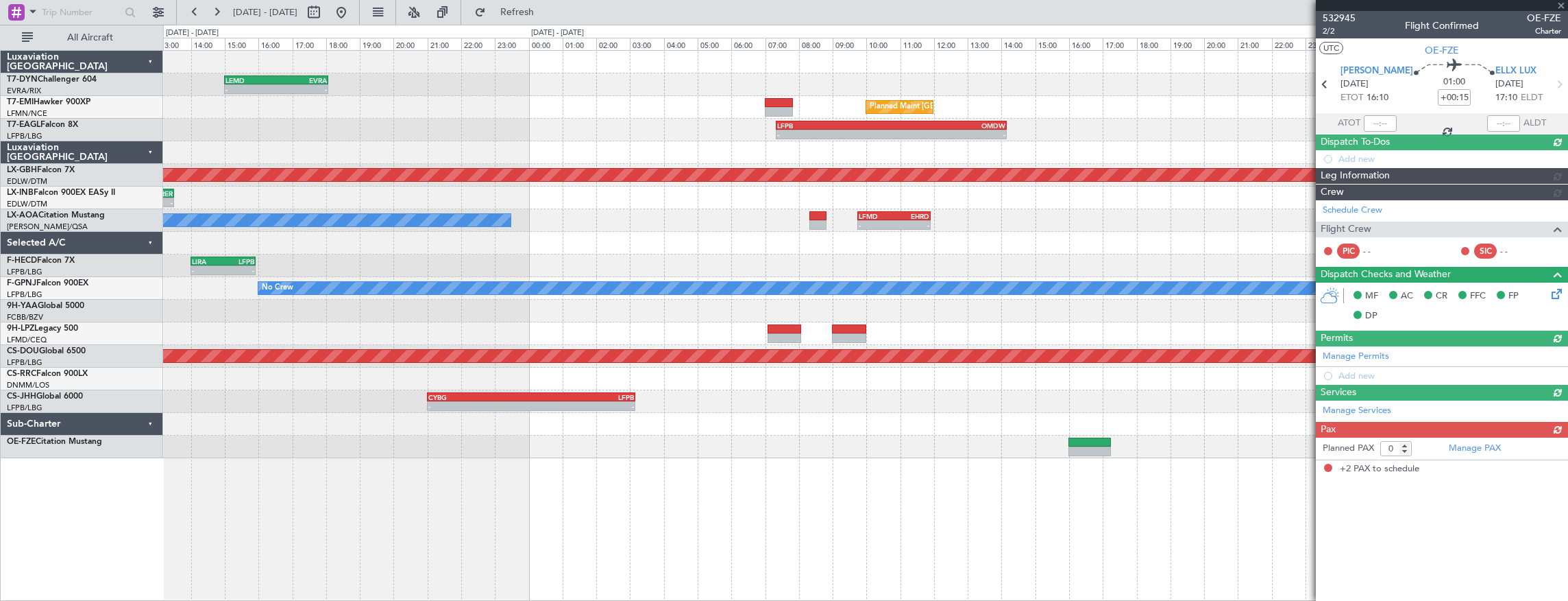
type input "-00:05"
type input "2"
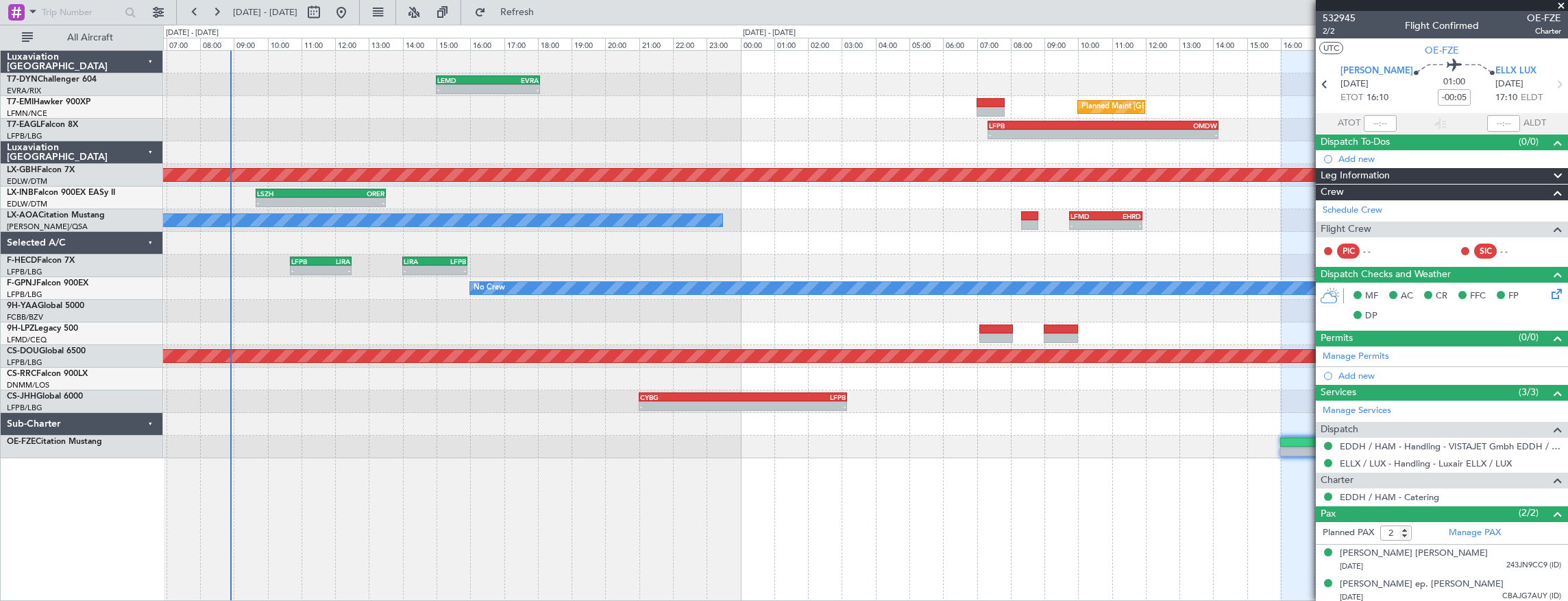
click at [1028, 110] on div "- - LEMD 15:00 Z EVRA 18:05 Z Planned Maint [GEOGRAPHIC_DATA] - - LSZH 04:15 Z …" at bounding box center [866, 254] width 1405 height 407
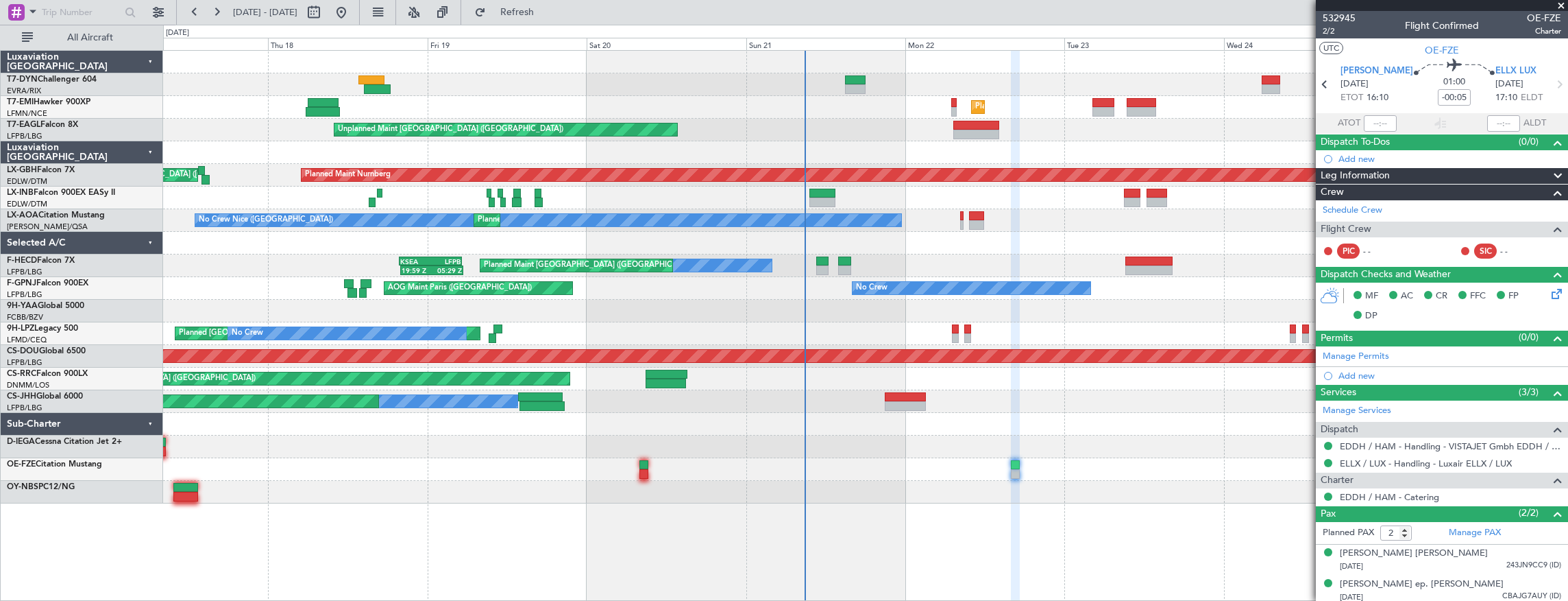
click at [766, 443] on div "Unplanned Maint [GEOGRAPHIC_DATA] (Riga Intl) Planned Maint [GEOGRAPHIC_DATA] U…" at bounding box center [866, 277] width 1405 height 452
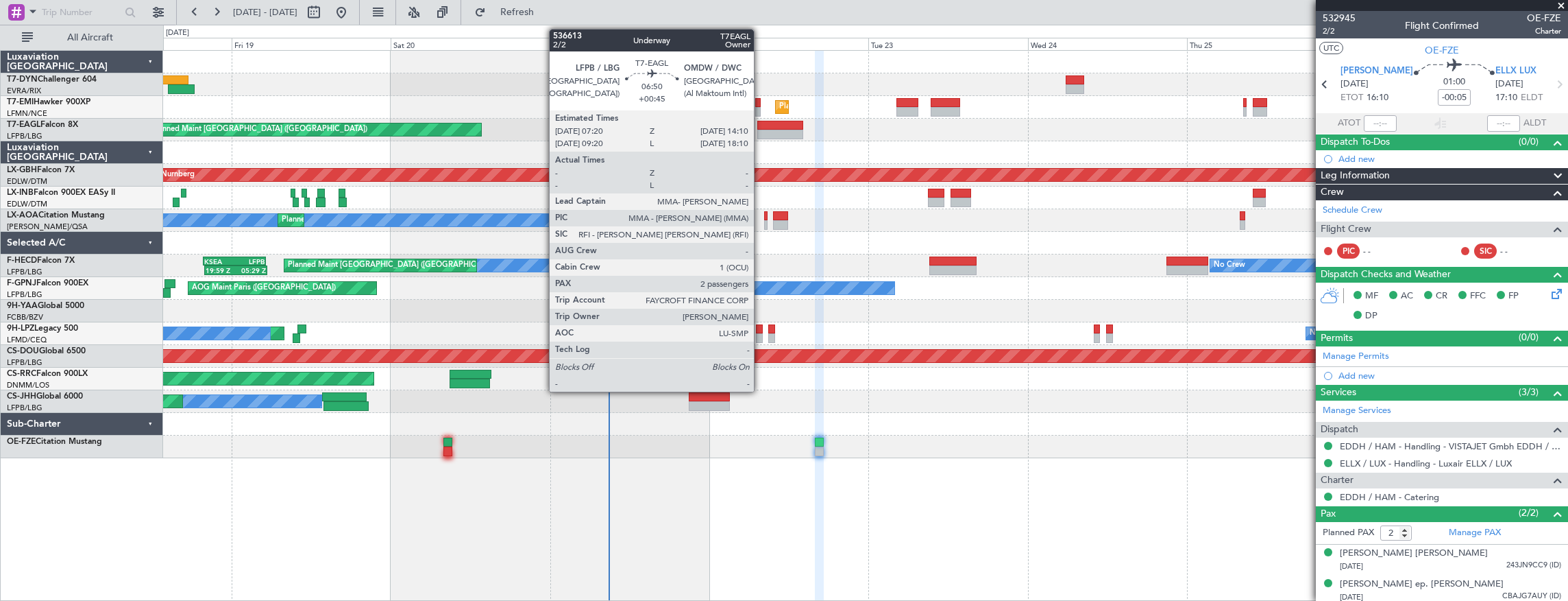
click at [761, 125] on div at bounding box center [780, 125] width 46 height 10
type input "+00:45"
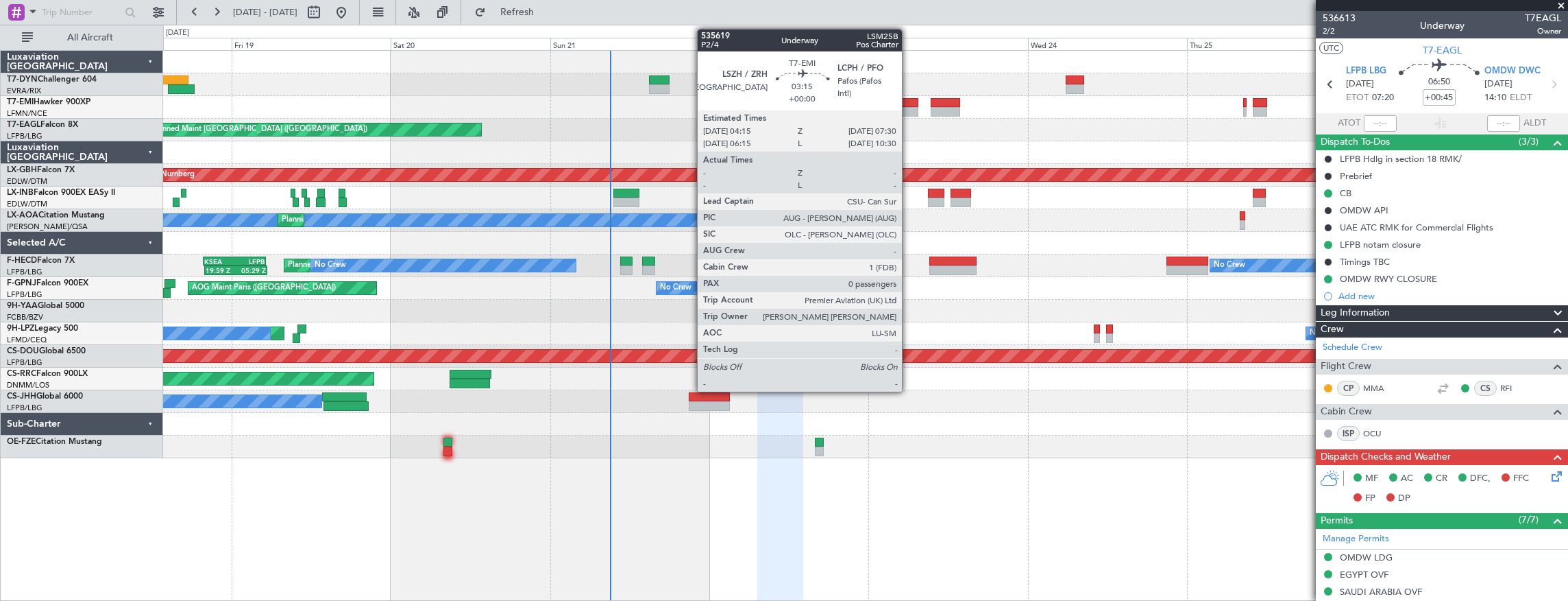
click at [909, 108] on div at bounding box center [907, 111] width 22 height 10
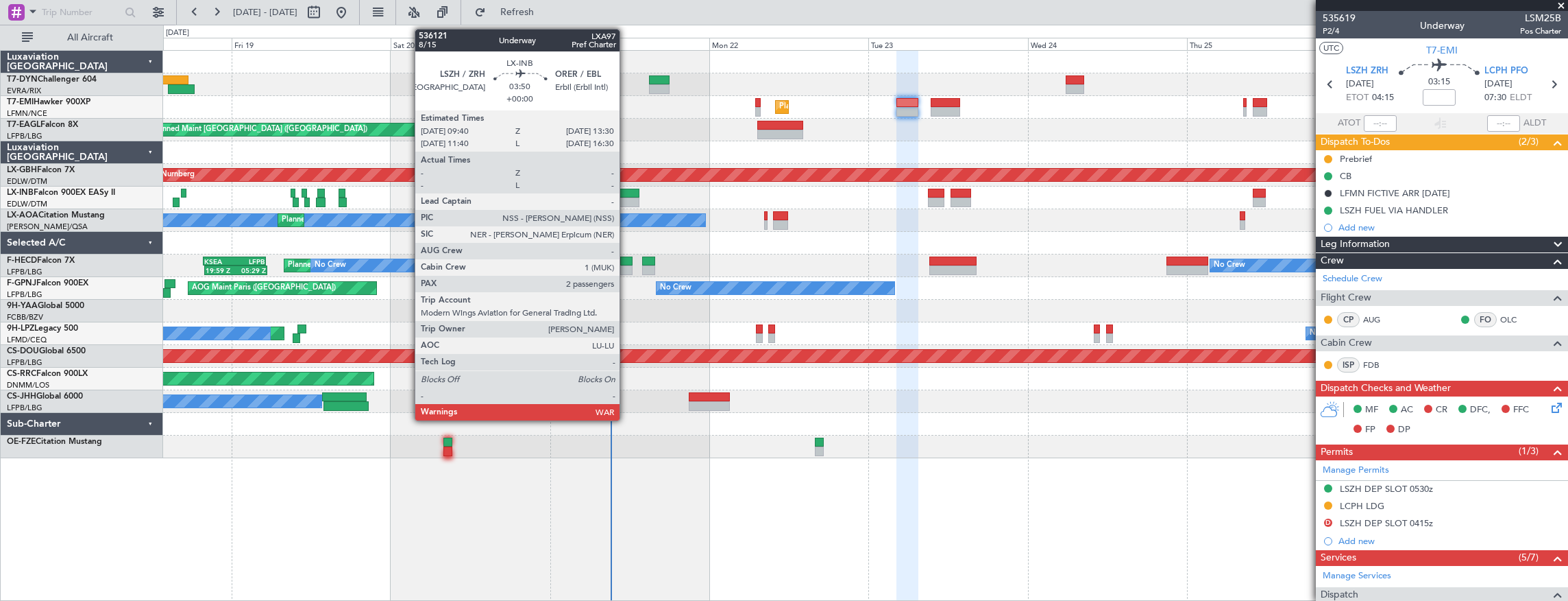
click at [627, 189] on div at bounding box center [627, 193] width 26 height 10
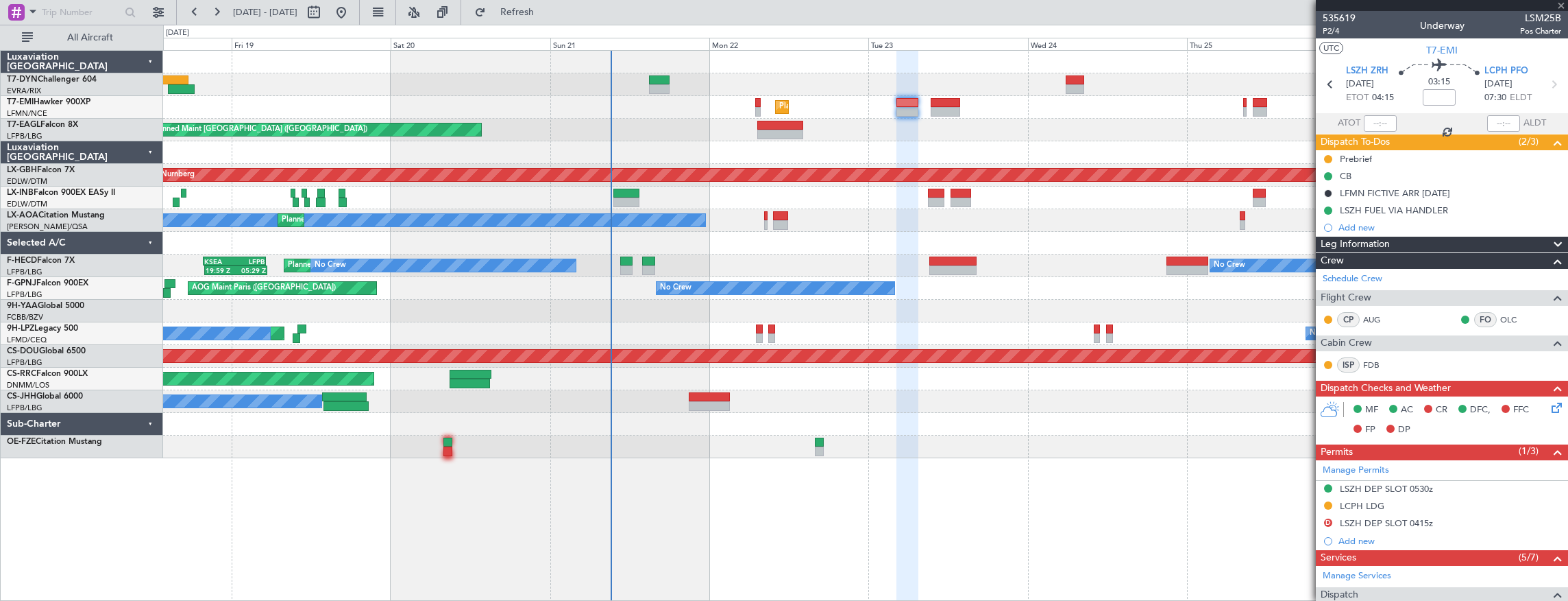
type input "2"
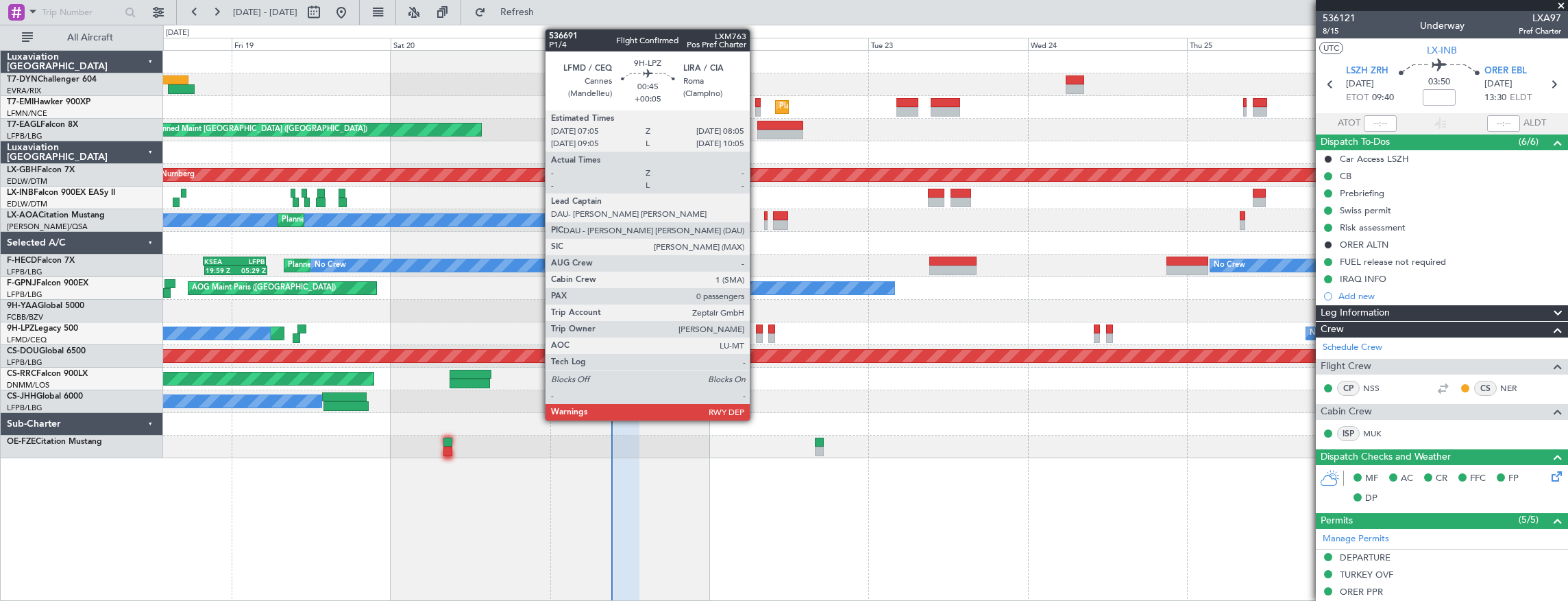
click at [757, 331] on div at bounding box center [759, 330] width 6 height 10
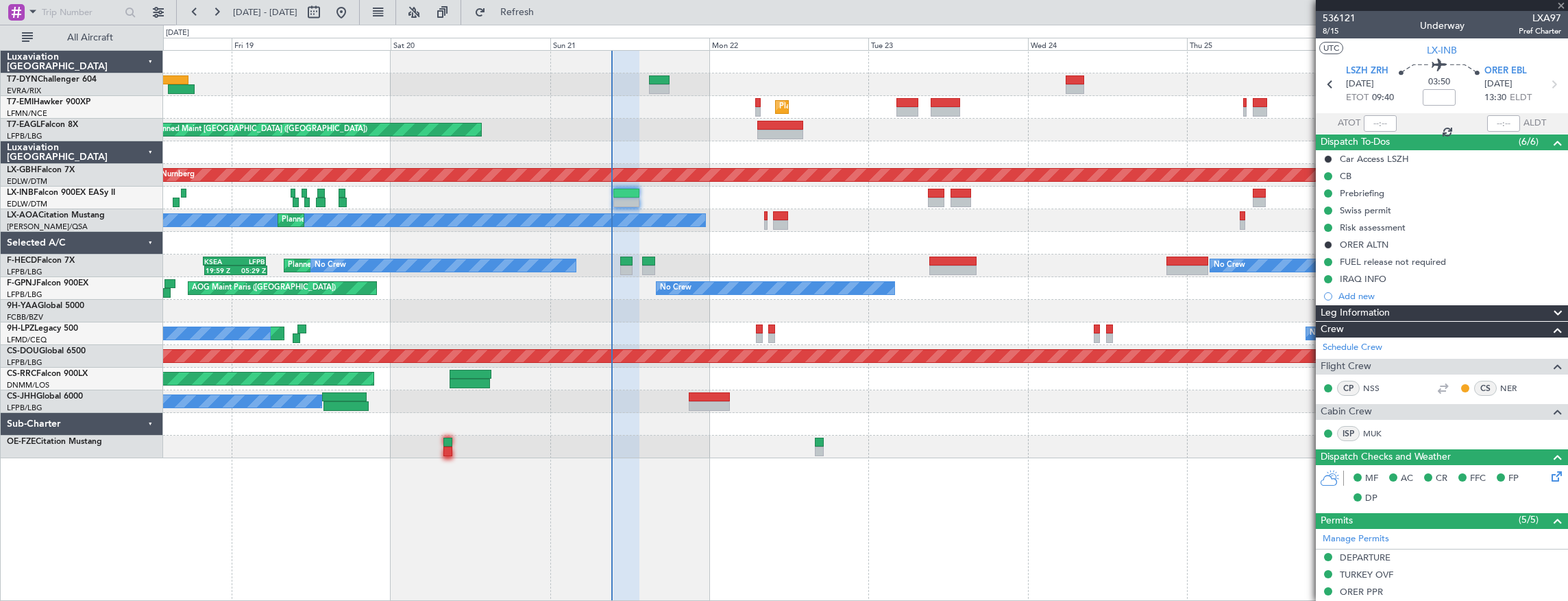
type input "+00:05"
type input "0"
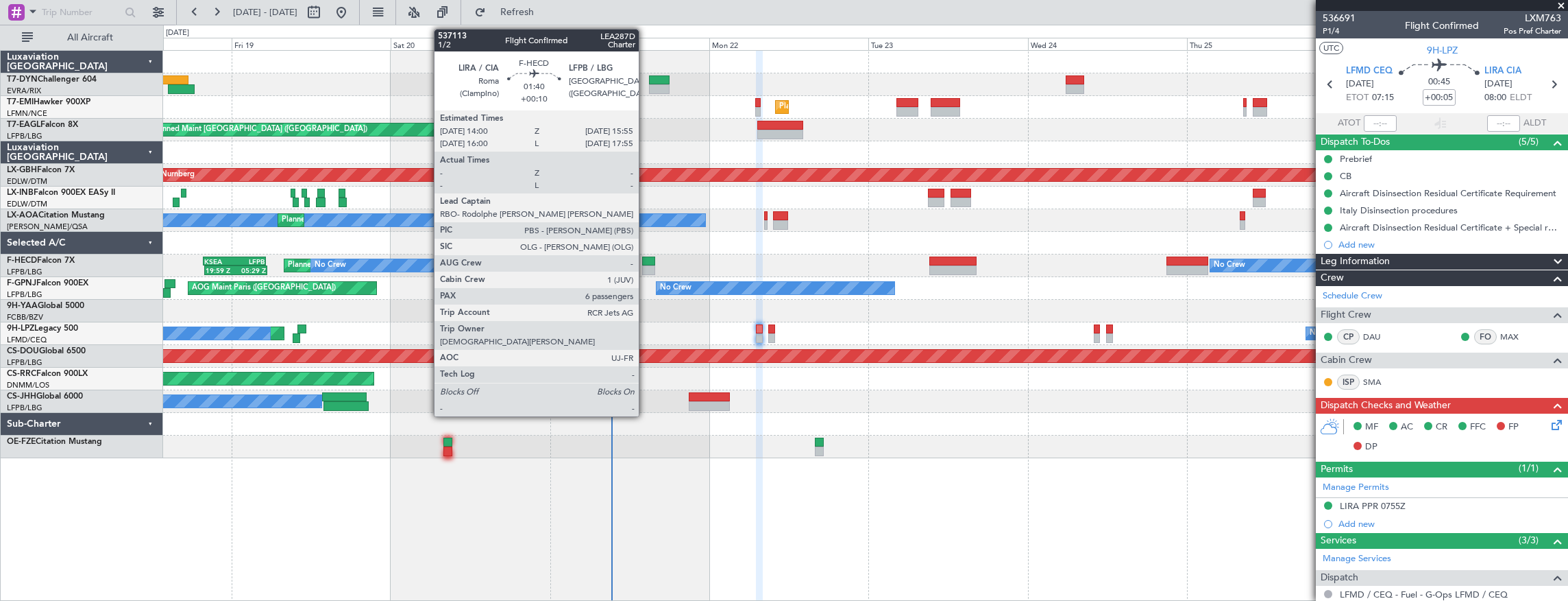
click at [646, 263] on div at bounding box center [648, 262] width 13 height 10
type input "+00:10"
type input "6"
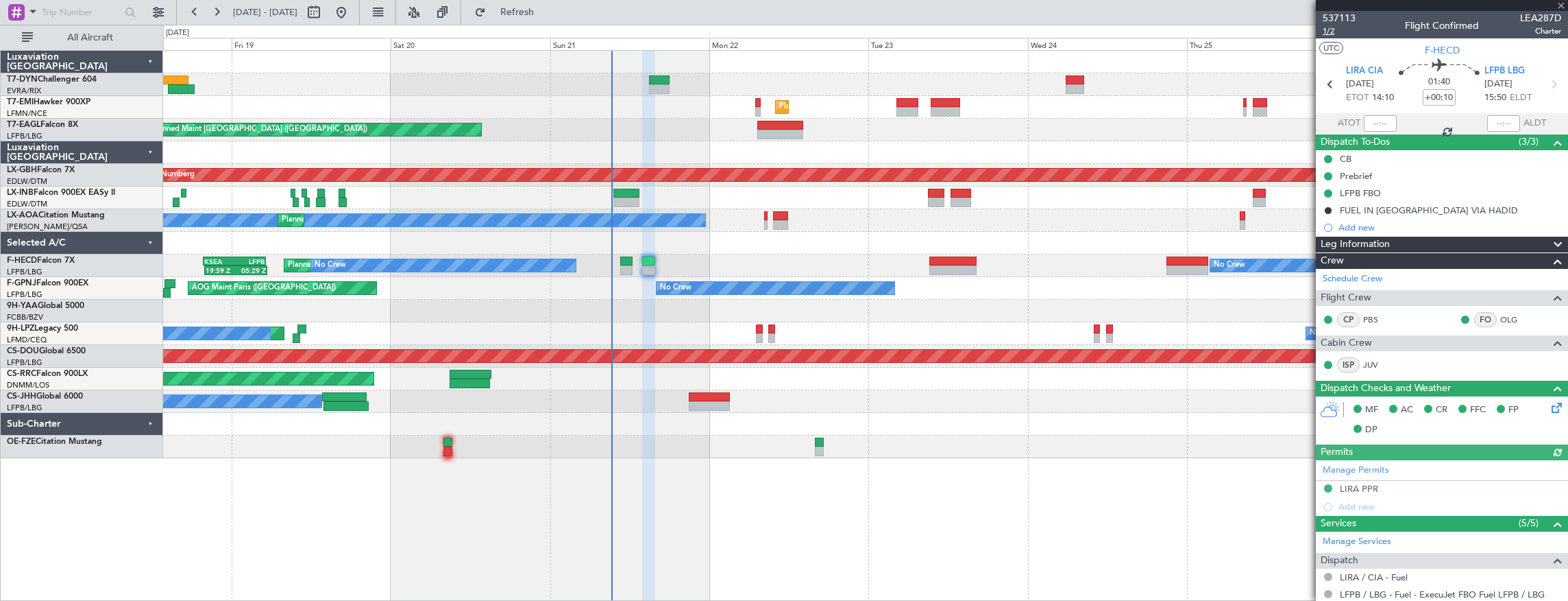
click at [1327, 32] on span "1/2" at bounding box center [1340, 31] width 33 height 11
